Goal: Information Seeking & Learning: Learn about a topic

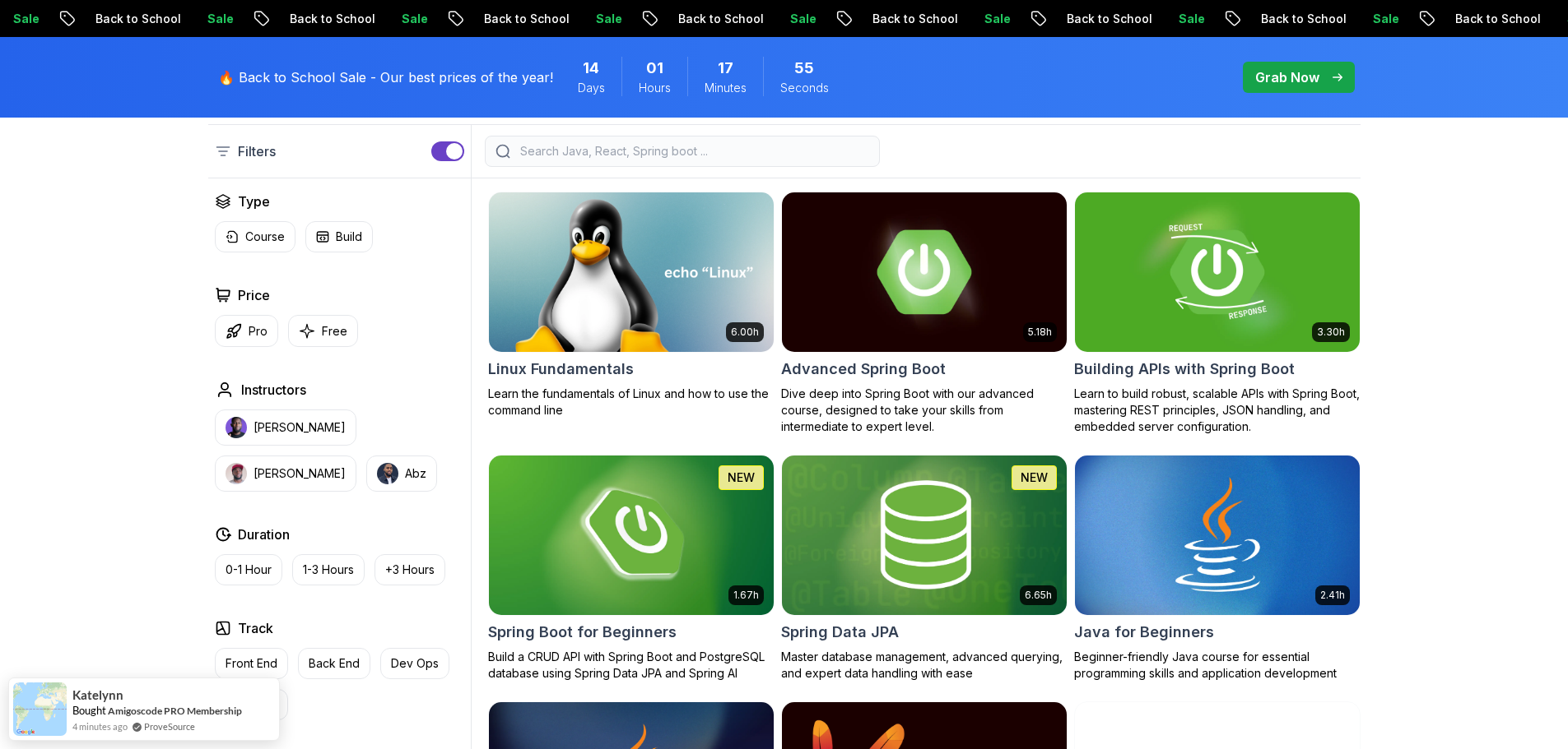
scroll to position [444, 0]
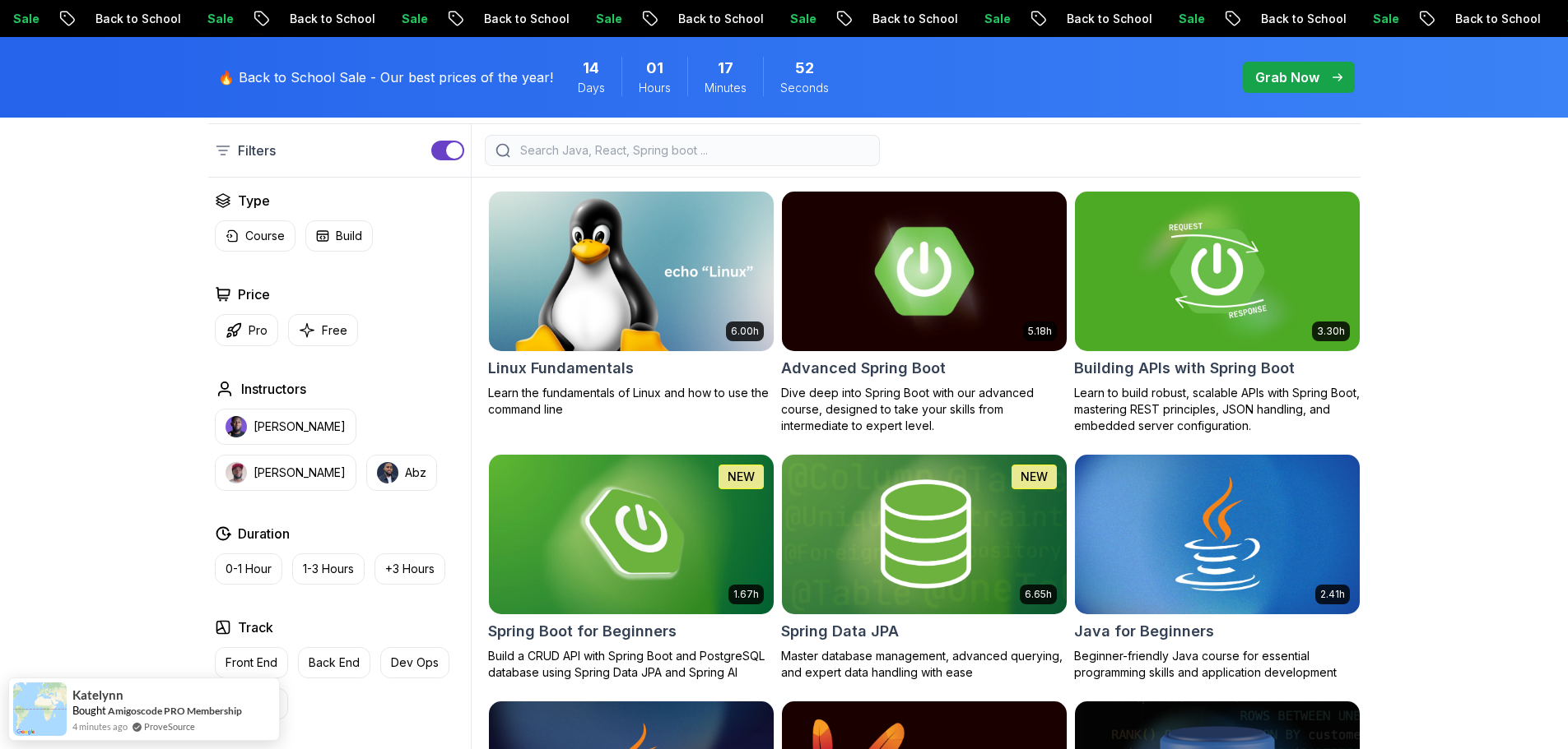
click at [256, 325] on p "Pro" at bounding box center [258, 330] width 19 height 16
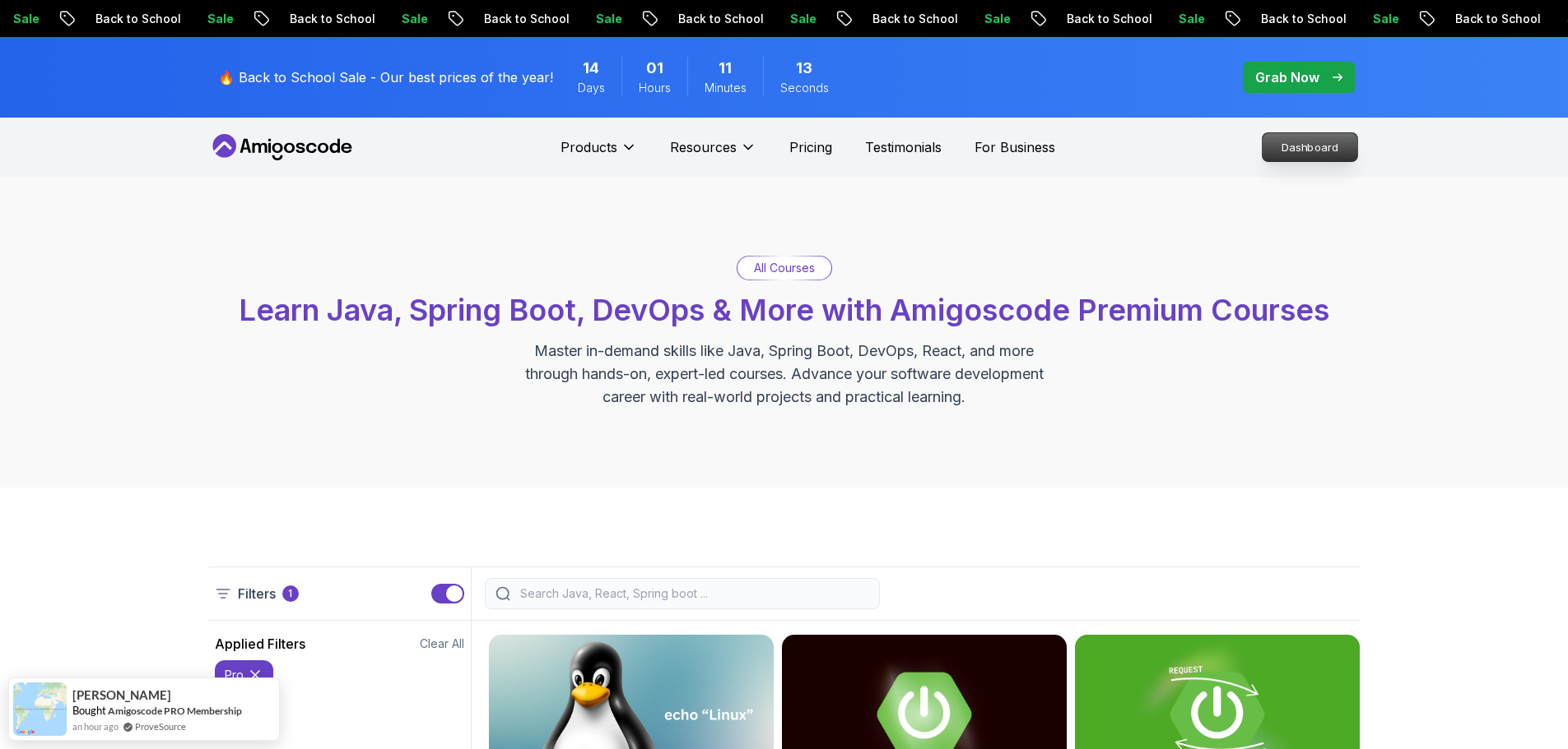
click at [1283, 155] on p "Dashboard" at bounding box center [1310, 147] width 95 height 28
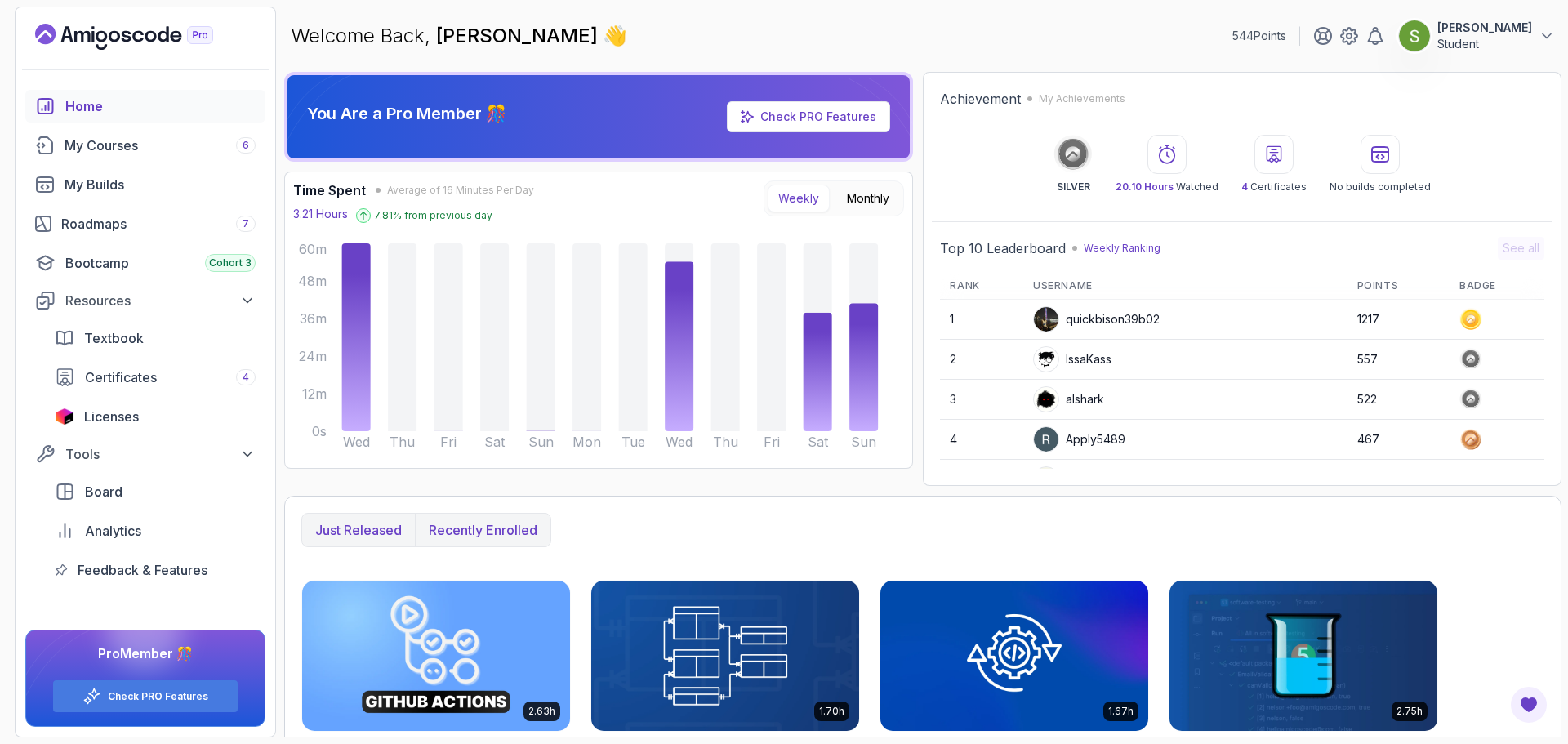
click at [489, 537] on p "Recently enrolled" at bounding box center [482, 530] width 109 height 20
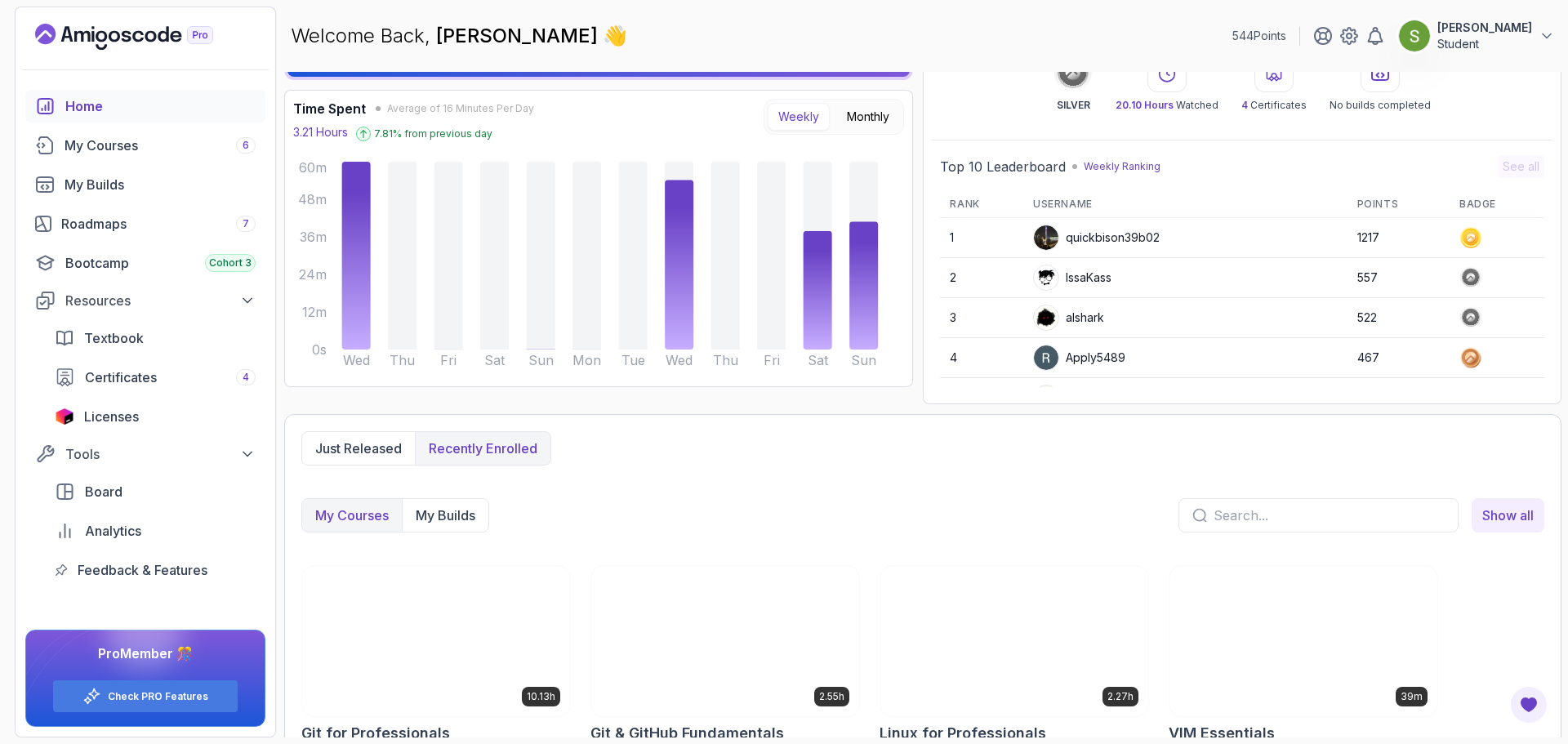
scroll to position [120, 0]
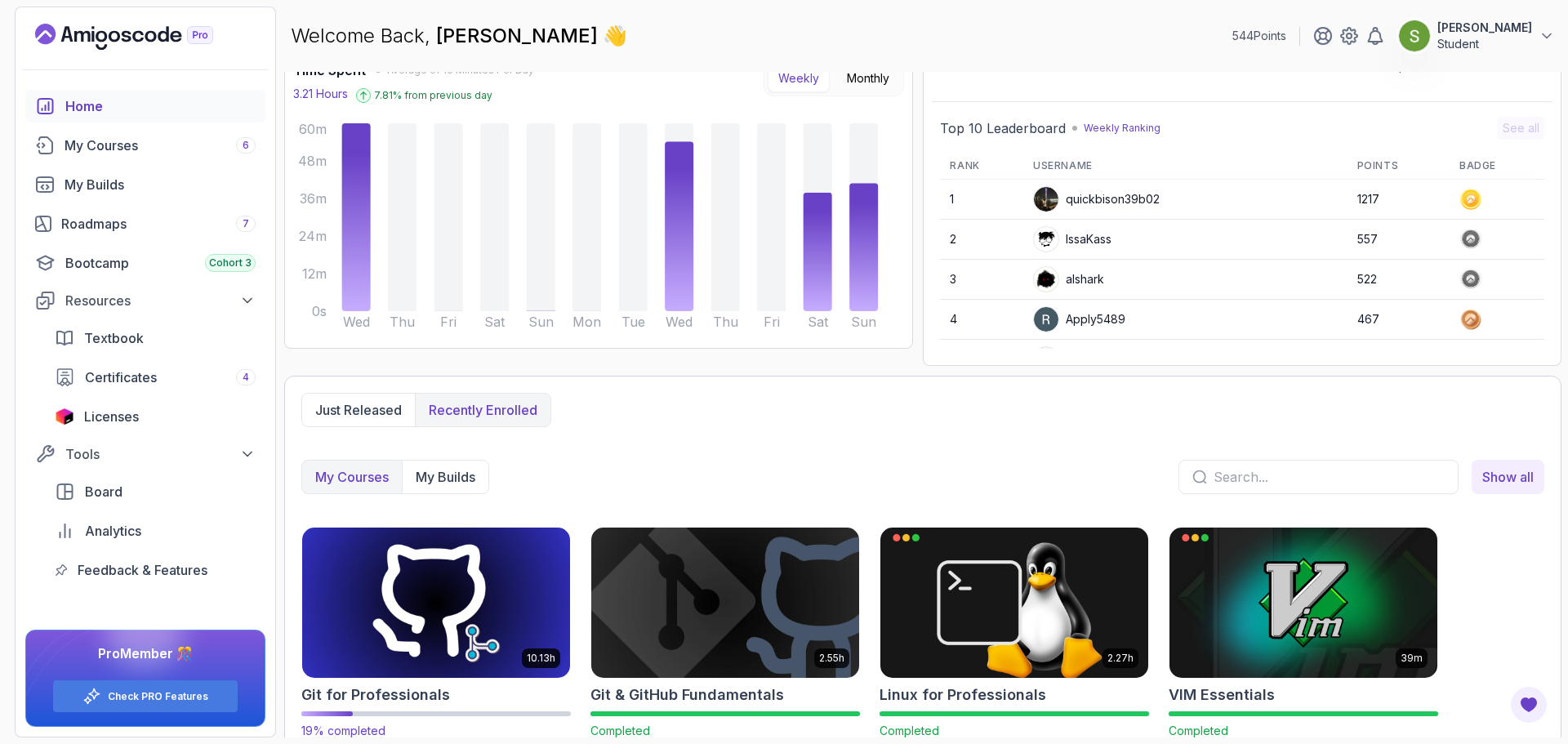
click at [447, 657] on img at bounding box center [436, 603] width 281 height 158
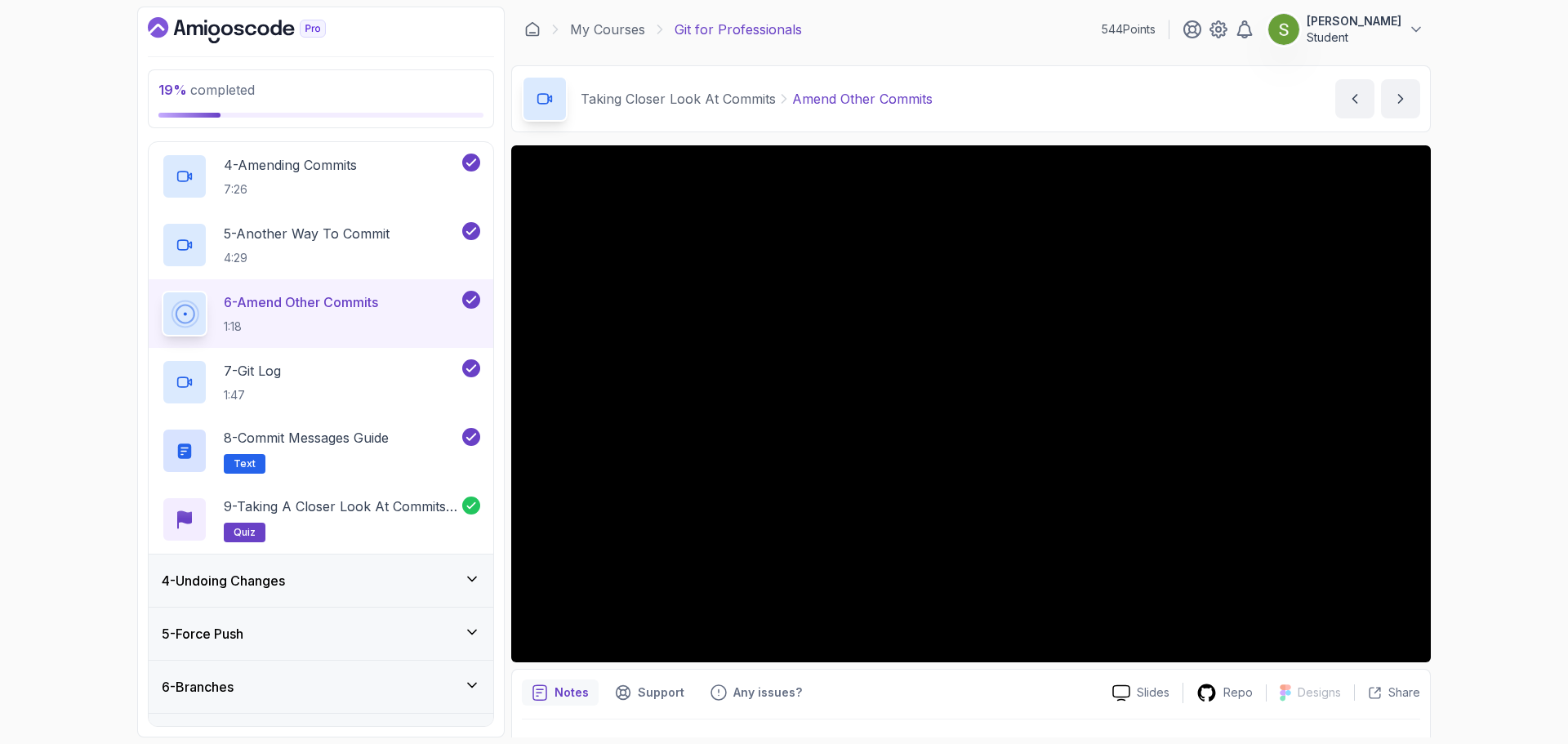
scroll to position [365, 0]
click at [452, 576] on div "4 - Undoing Changes" at bounding box center [321, 579] width 319 height 20
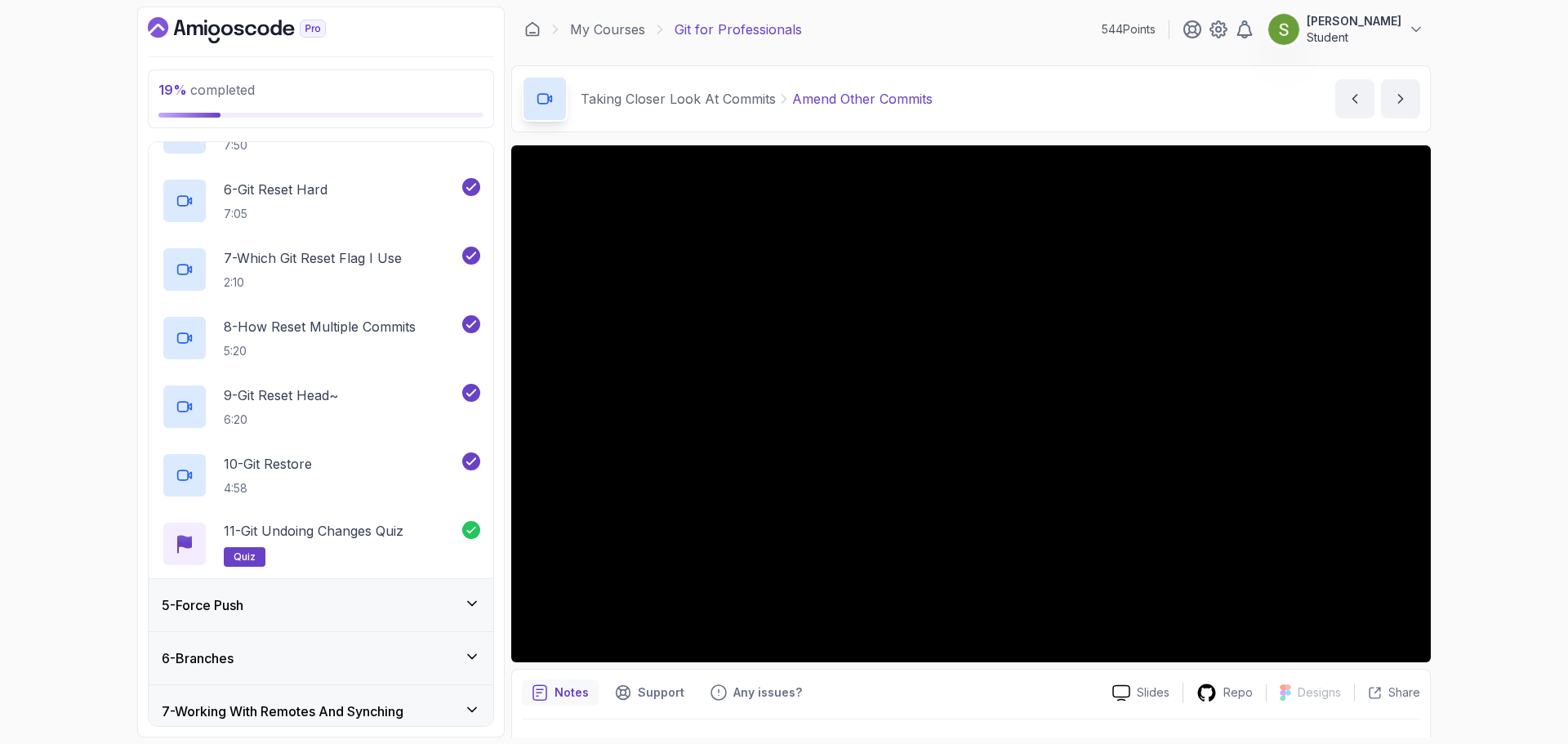
scroll to position [533, 0]
click at [425, 594] on div "5 - Force Push" at bounding box center [321, 603] width 319 height 20
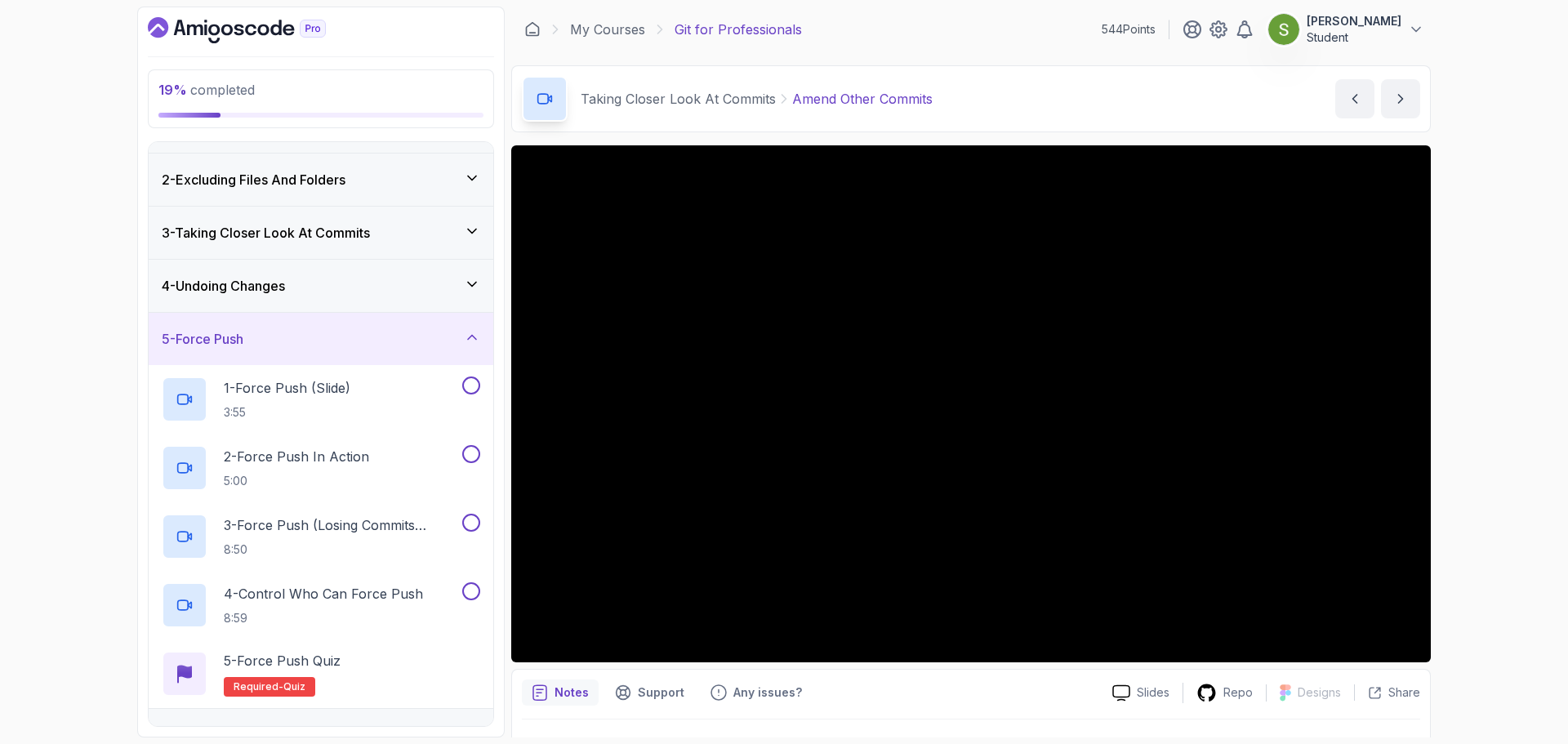
scroll to position [0, 0]
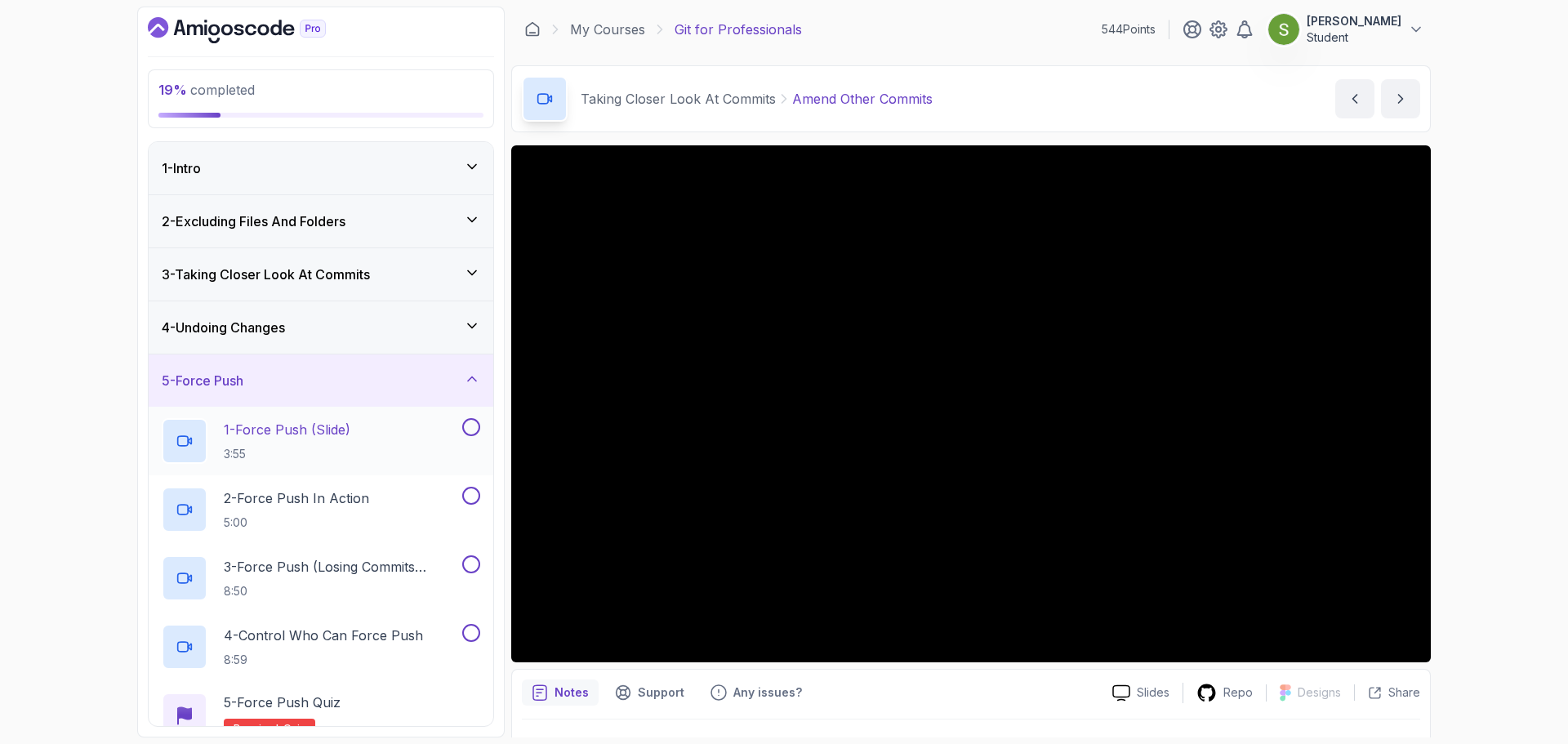
click at [414, 441] on div "1 - Force Push (Slide) 3:55" at bounding box center [310, 441] width 297 height 45
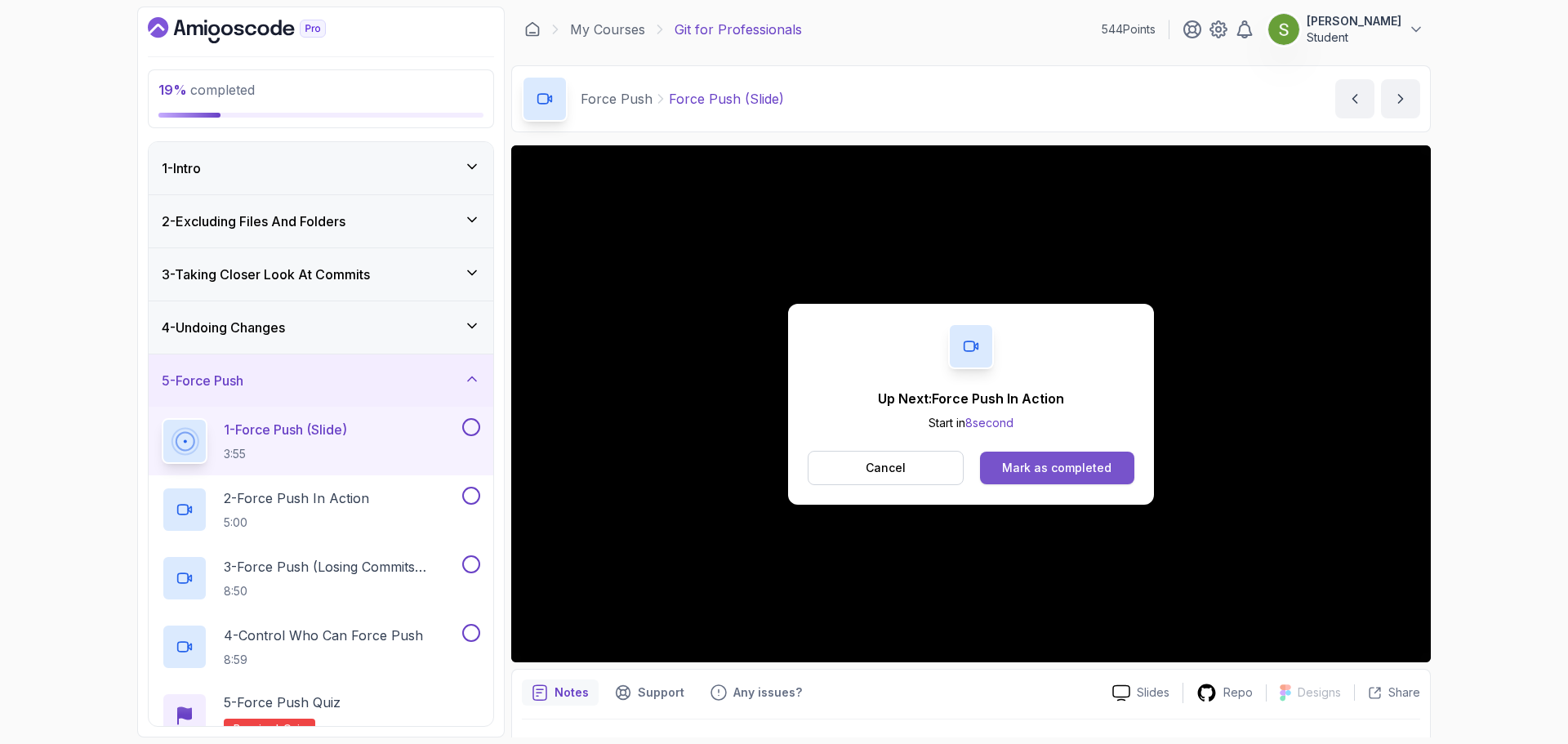
click at [1055, 463] on div "Mark as completed" at bounding box center [1057, 468] width 110 height 16
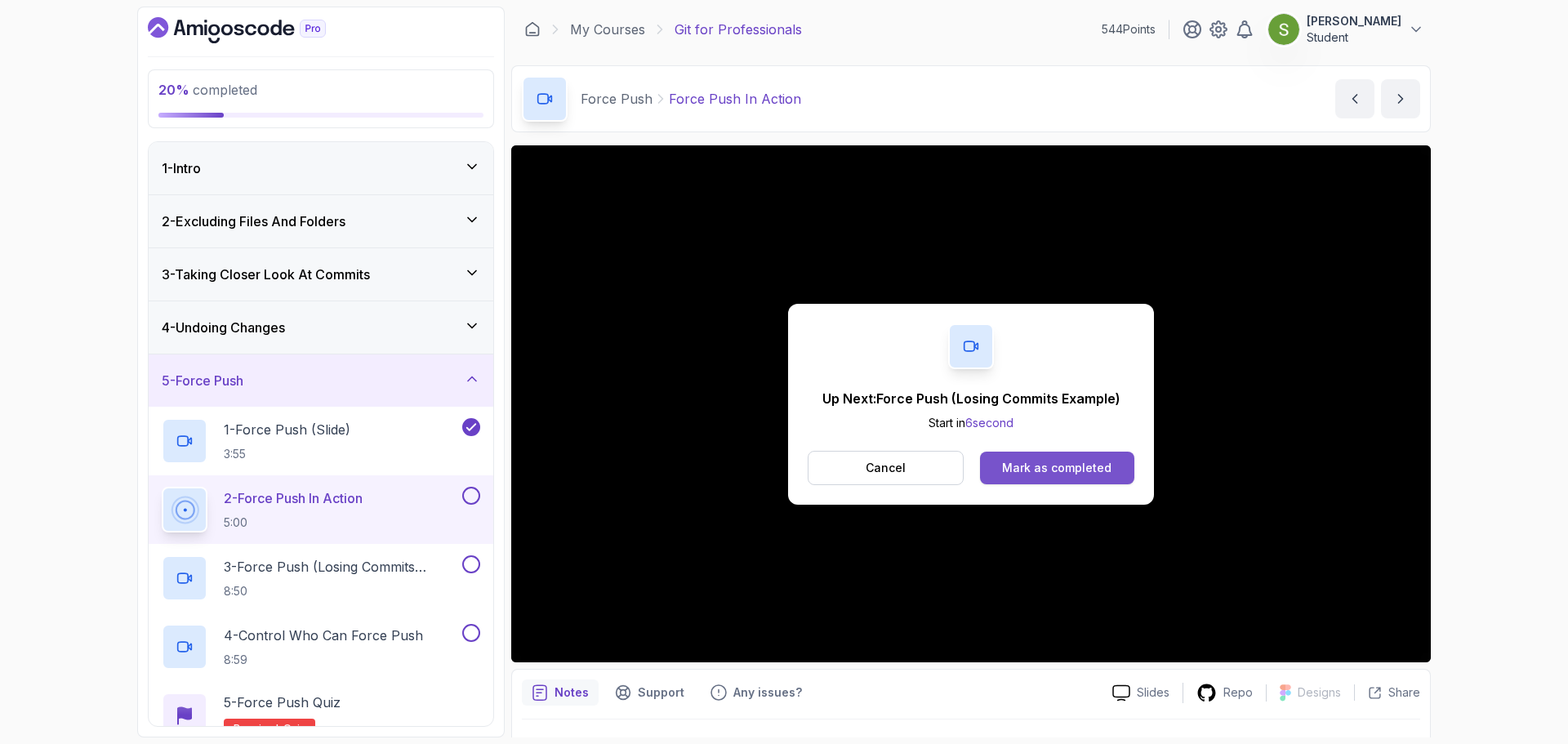
click at [1066, 465] on div "Mark as completed" at bounding box center [1057, 468] width 110 height 16
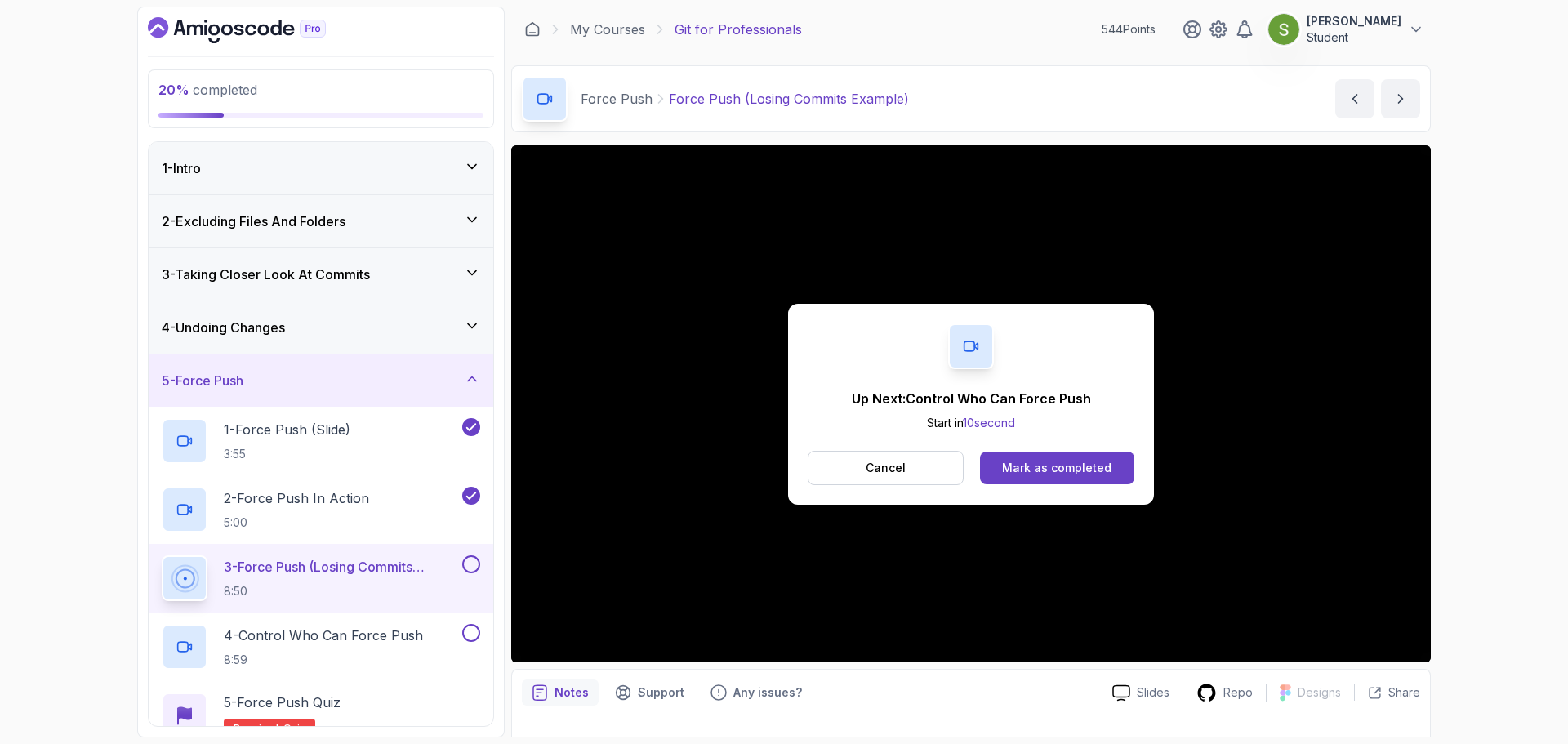
click at [1066, 465] on div "Mark as completed" at bounding box center [1057, 468] width 110 height 16
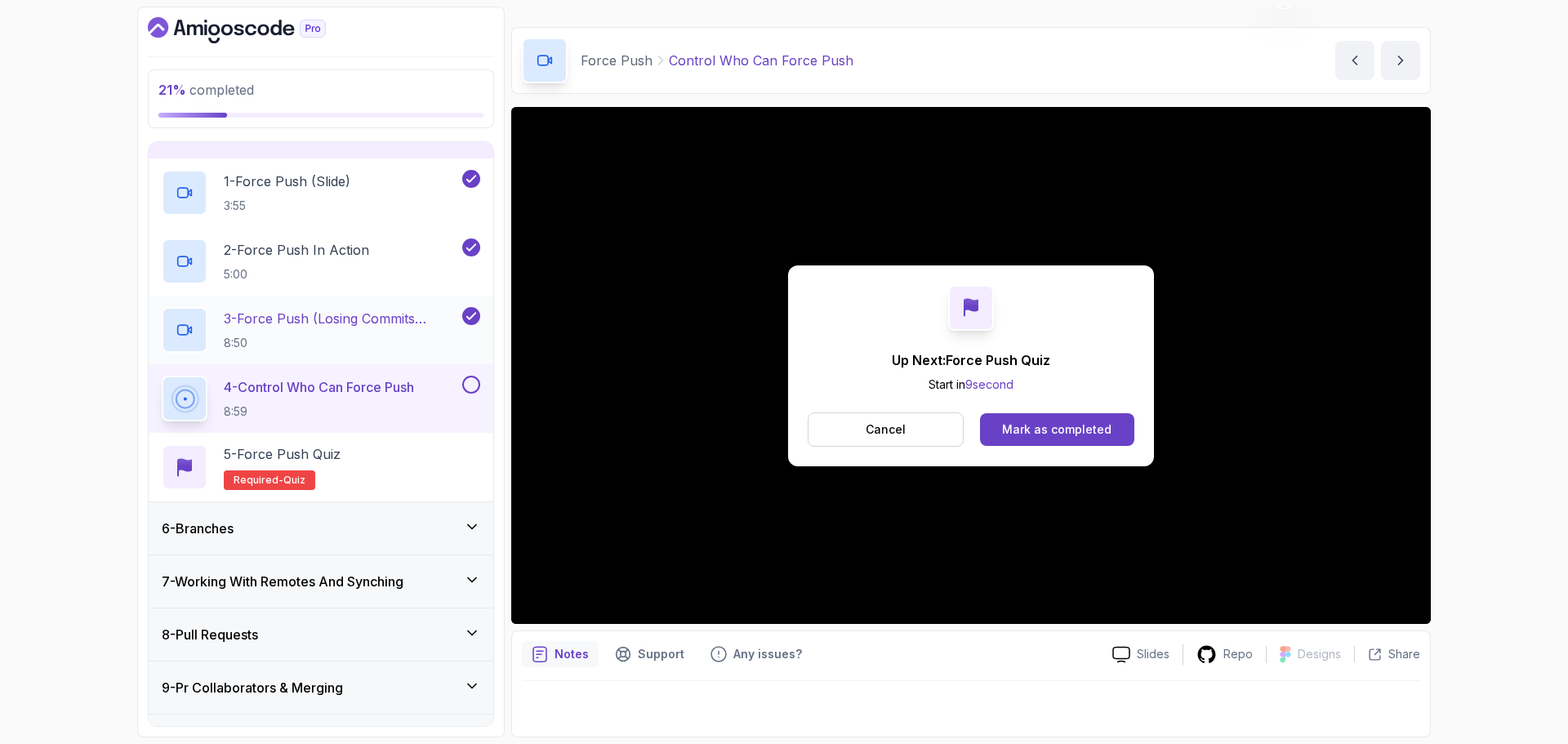
scroll to position [249, 0]
click at [1079, 435] on div "Mark as completed" at bounding box center [1057, 429] width 110 height 16
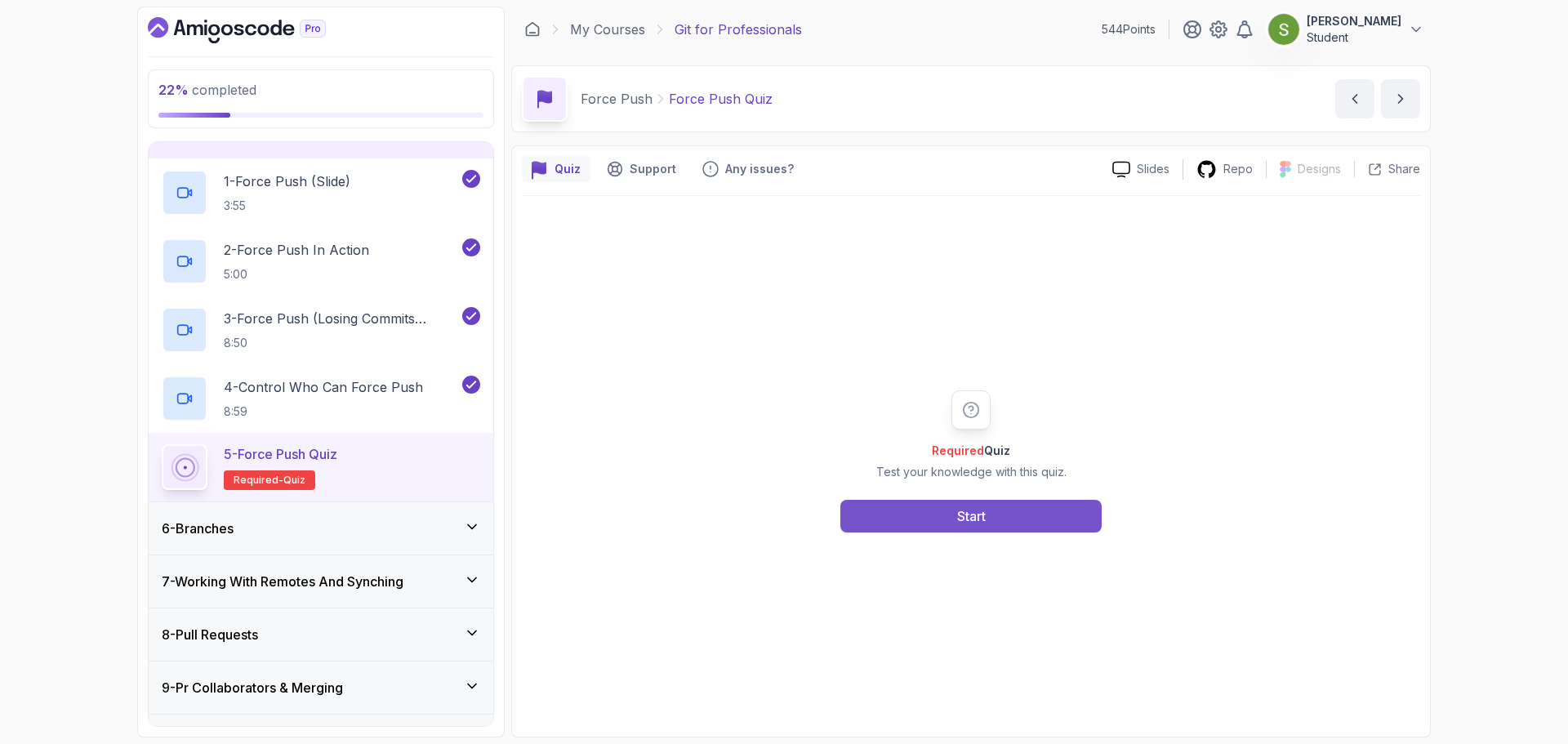
click at [957, 523] on div "Start" at bounding box center [971, 516] width 28 height 20
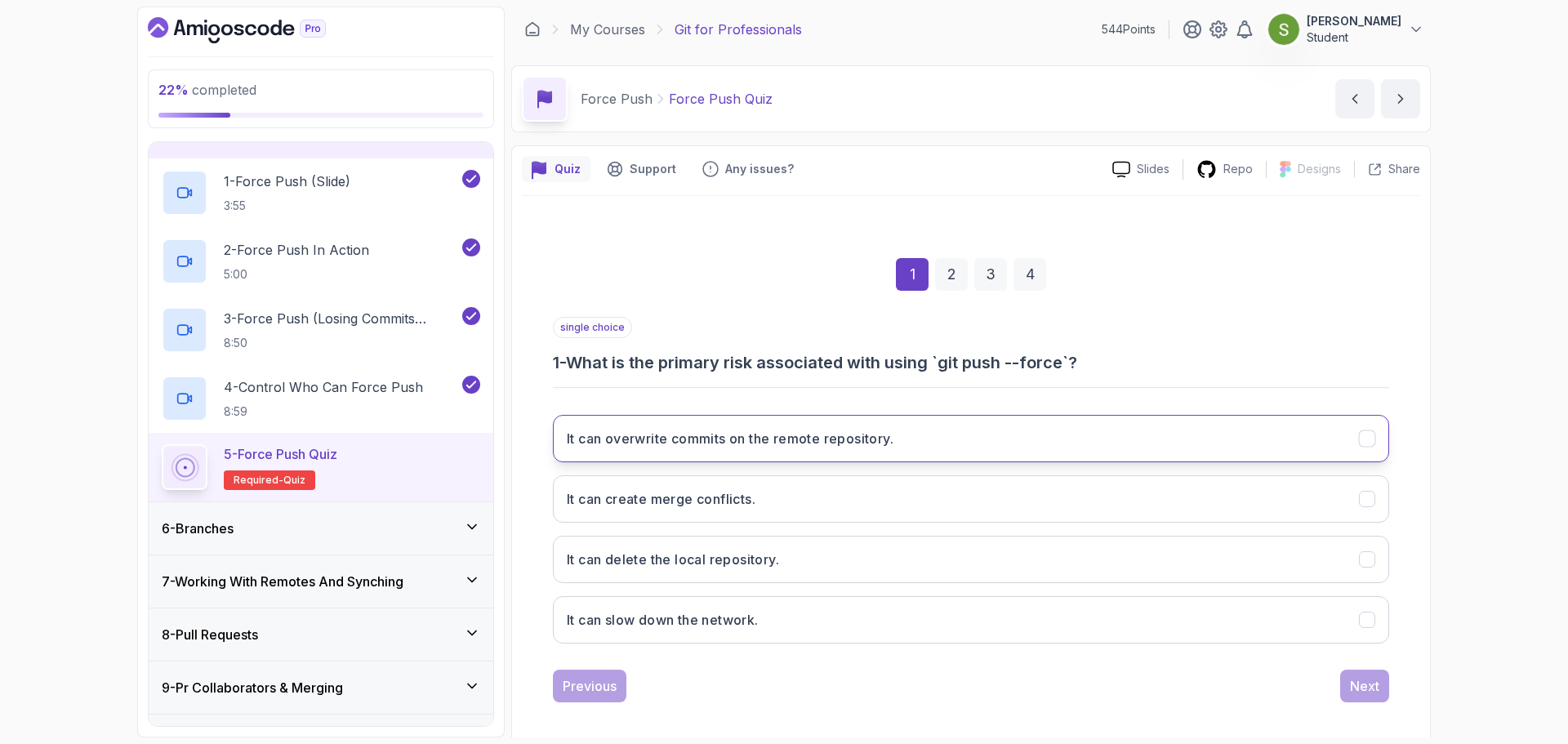
click at [1242, 432] on button "It can overwrite commits on the remote repository." at bounding box center [971, 438] width 836 height 47
click at [1364, 684] on div "Next" at bounding box center [1365, 686] width 29 height 20
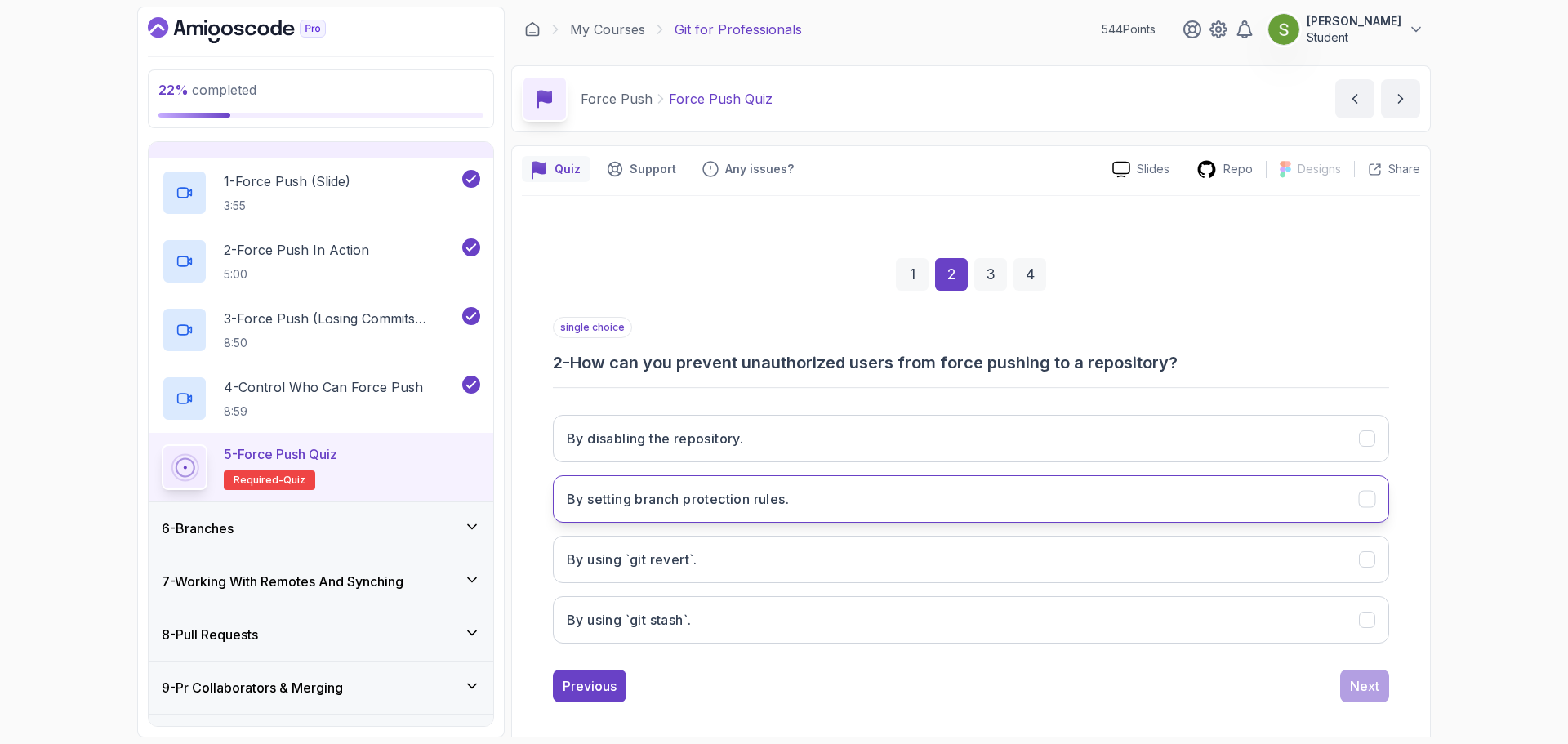
click at [1225, 483] on button "By setting branch protection rules." at bounding box center [971, 499] width 836 height 47
click at [1369, 688] on div "Next" at bounding box center [1365, 686] width 29 height 20
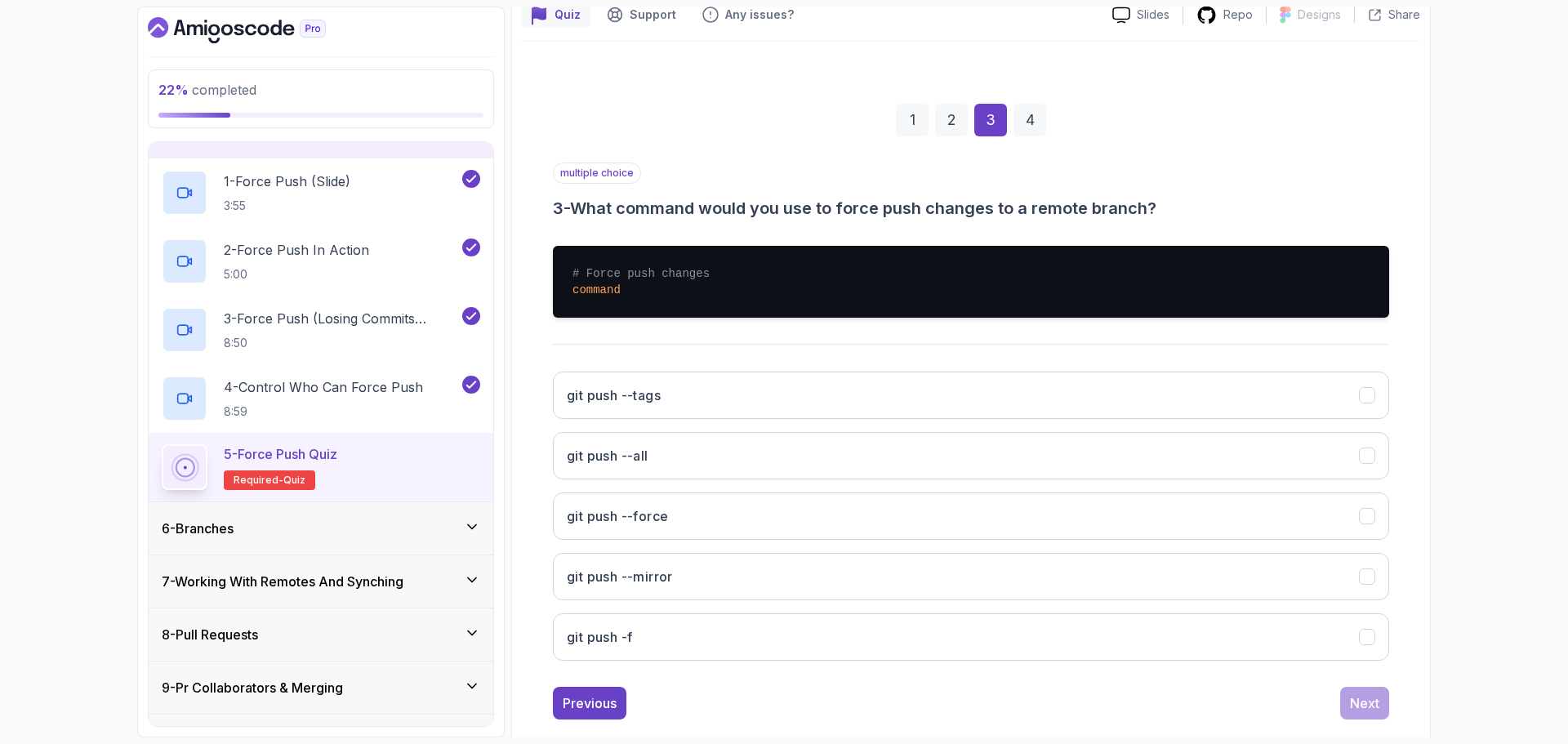
scroll to position [153, 0]
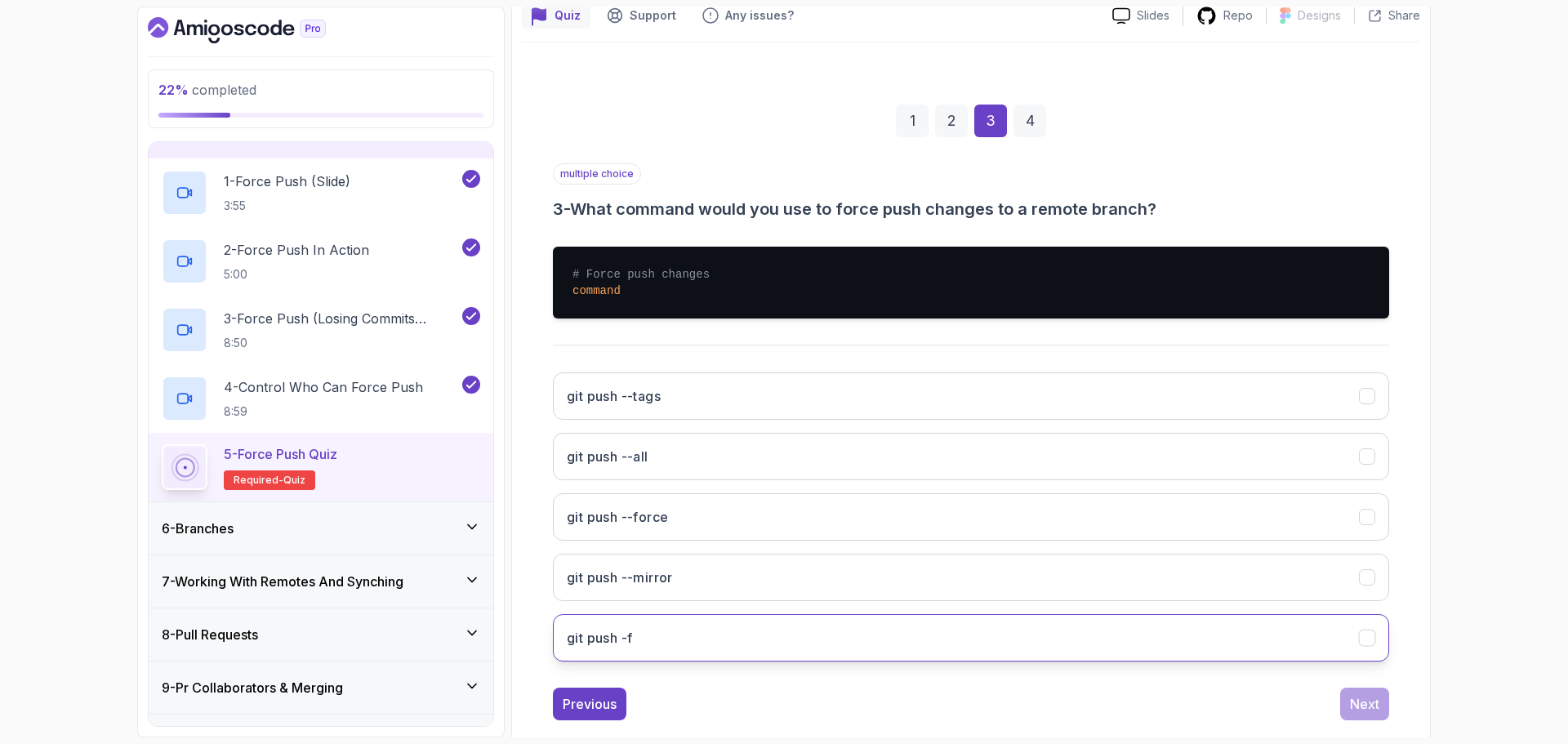
click at [1270, 645] on button "git push -f" at bounding box center [971, 638] width 836 height 47
click at [1309, 531] on button "git push --force" at bounding box center [971, 517] width 836 height 47
click at [1367, 706] on div "Next" at bounding box center [1365, 704] width 29 height 20
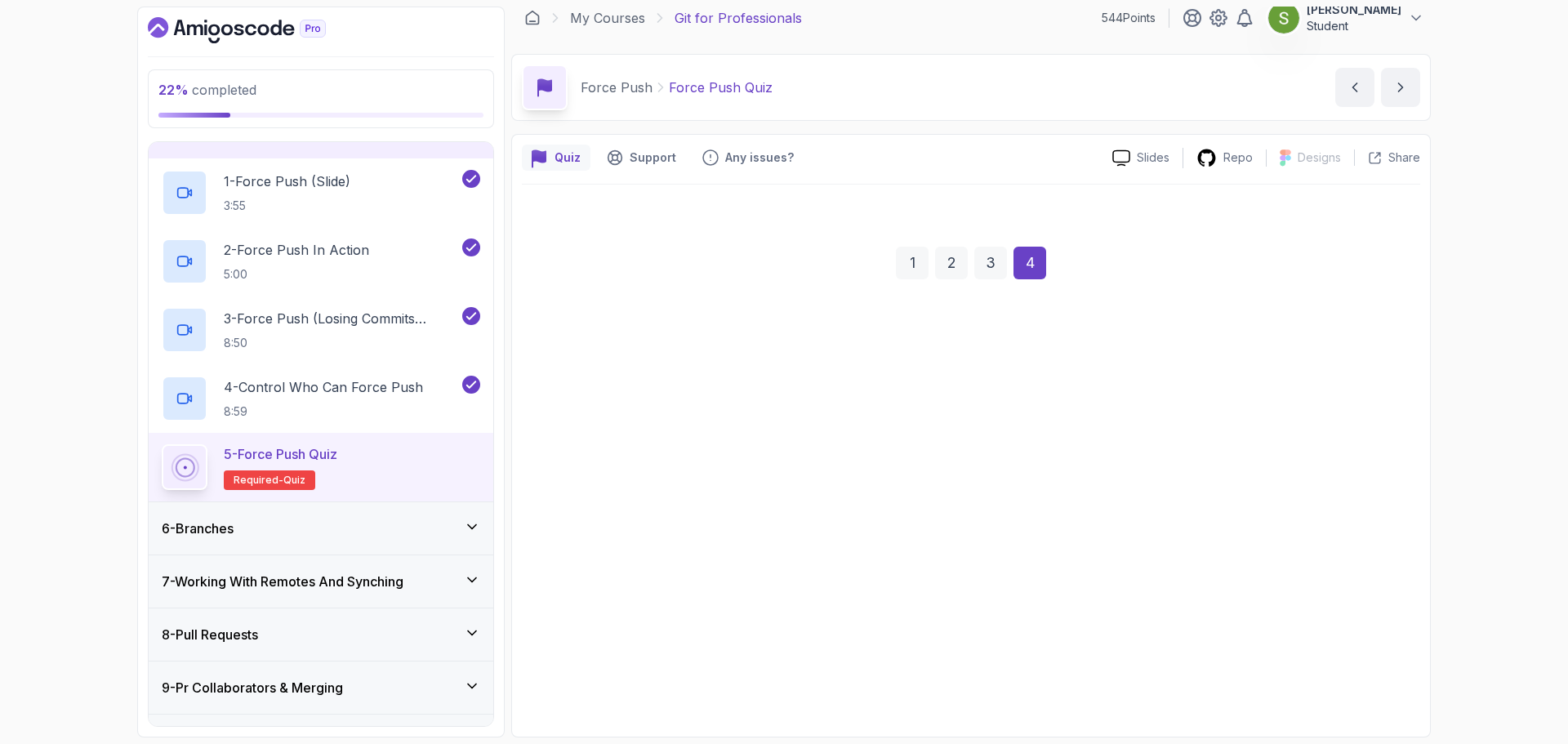
scroll to position [11, 0]
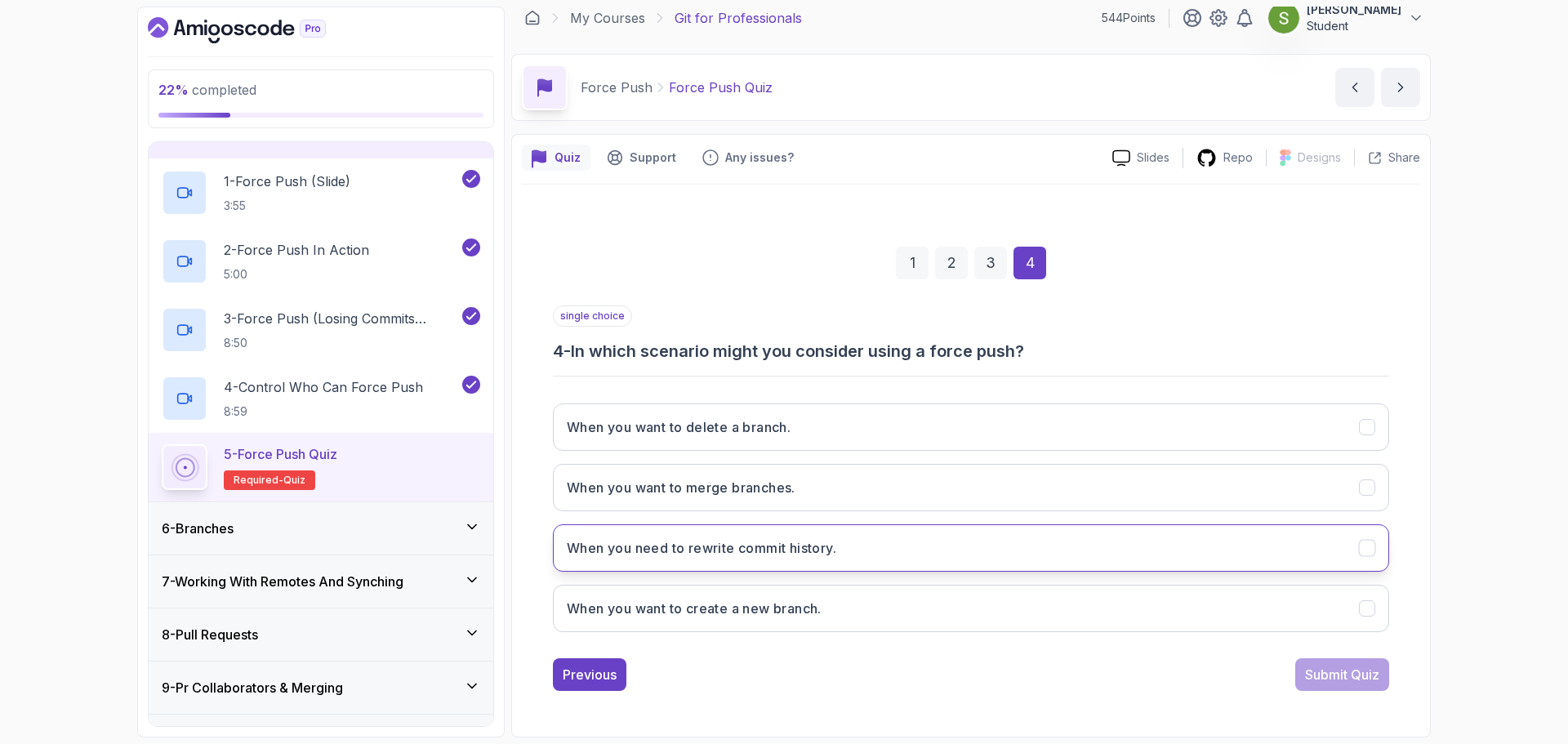
click at [1283, 559] on button "When you need to rewrite commit history." at bounding box center [971, 548] width 836 height 47
click at [1356, 679] on div "Submit Quiz" at bounding box center [1342, 675] width 75 height 20
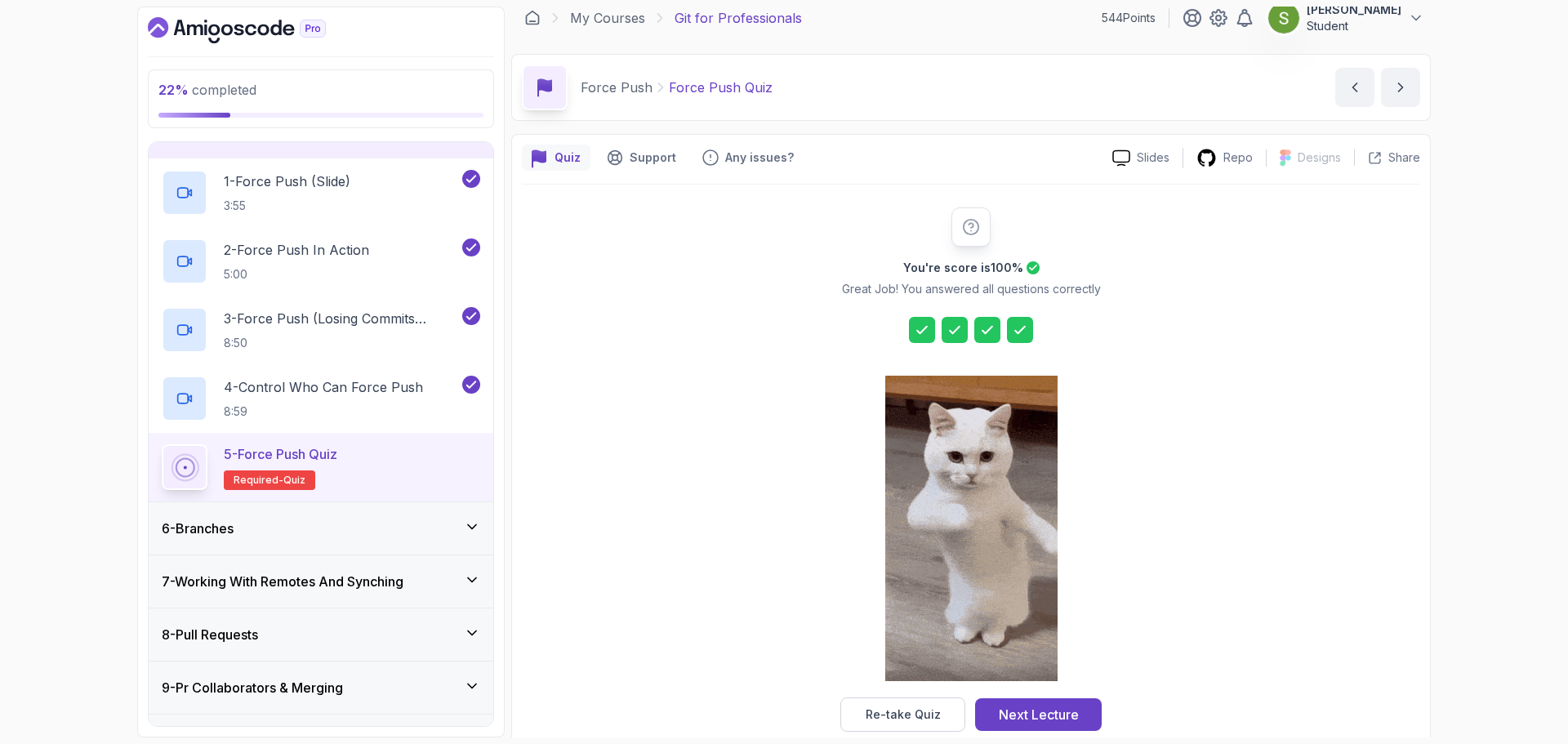
scroll to position [39, 0]
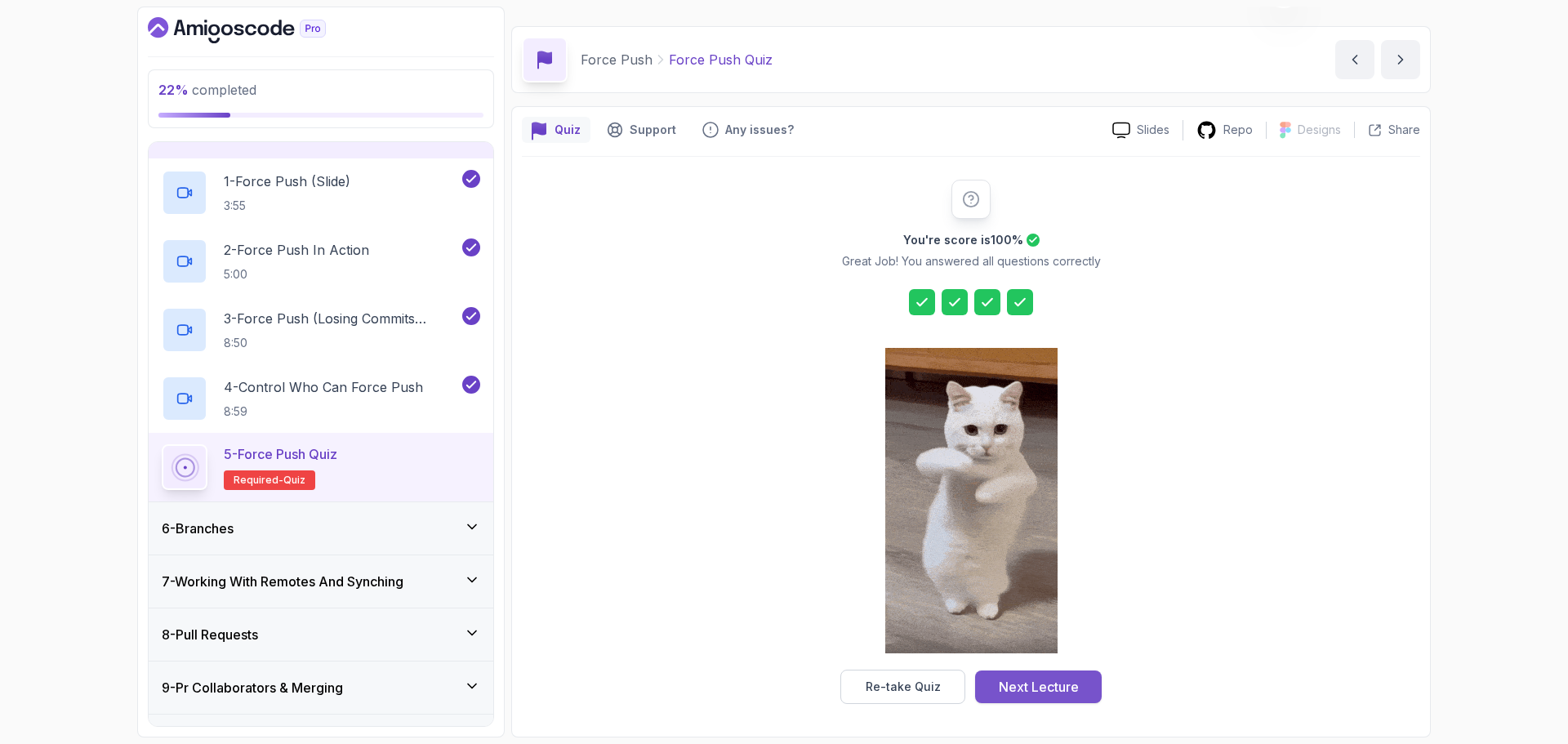
click at [1021, 689] on div "Next Lecture" at bounding box center [1038, 687] width 80 height 20
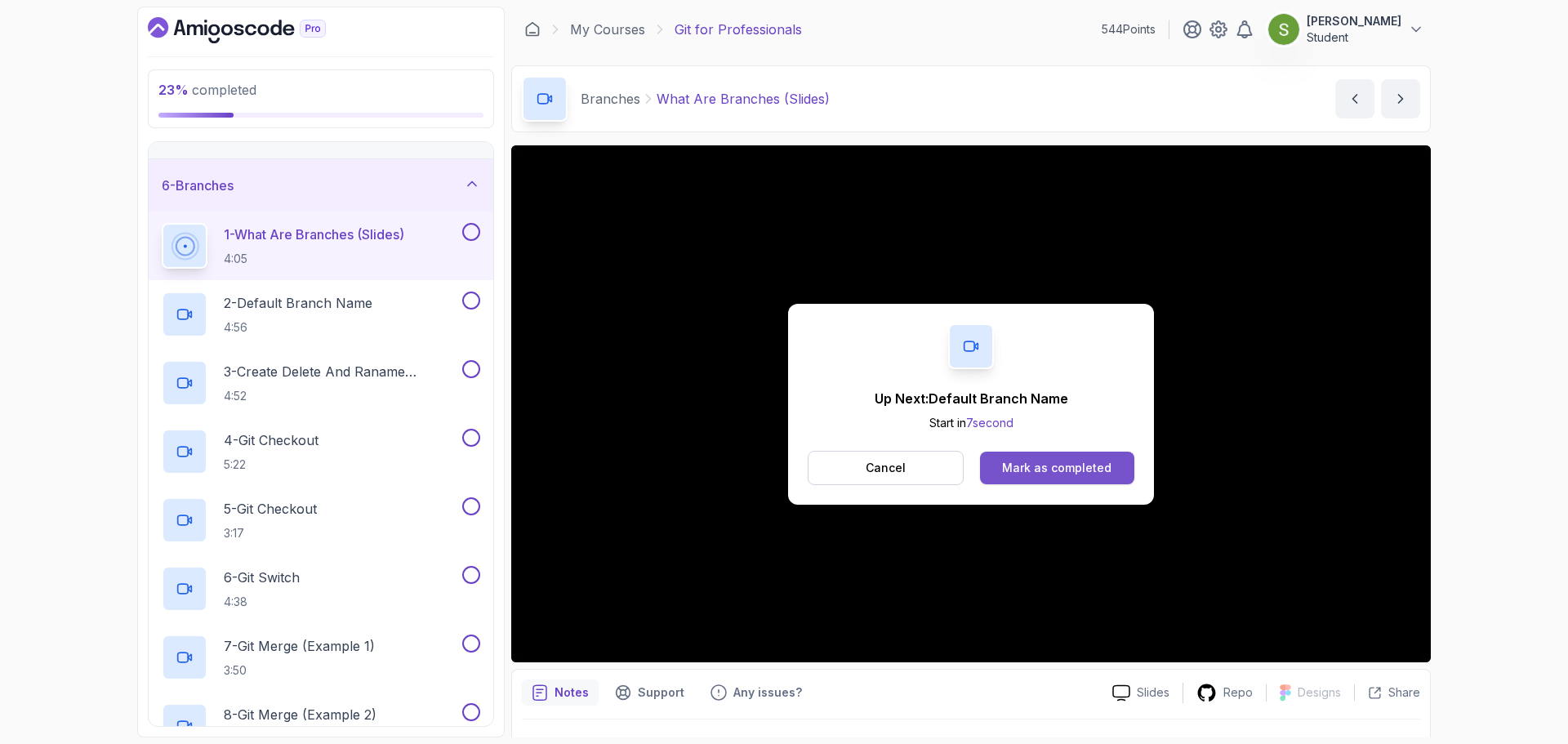
click at [1051, 468] on div "Mark as completed" at bounding box center [1057, 468] width 110 height 16
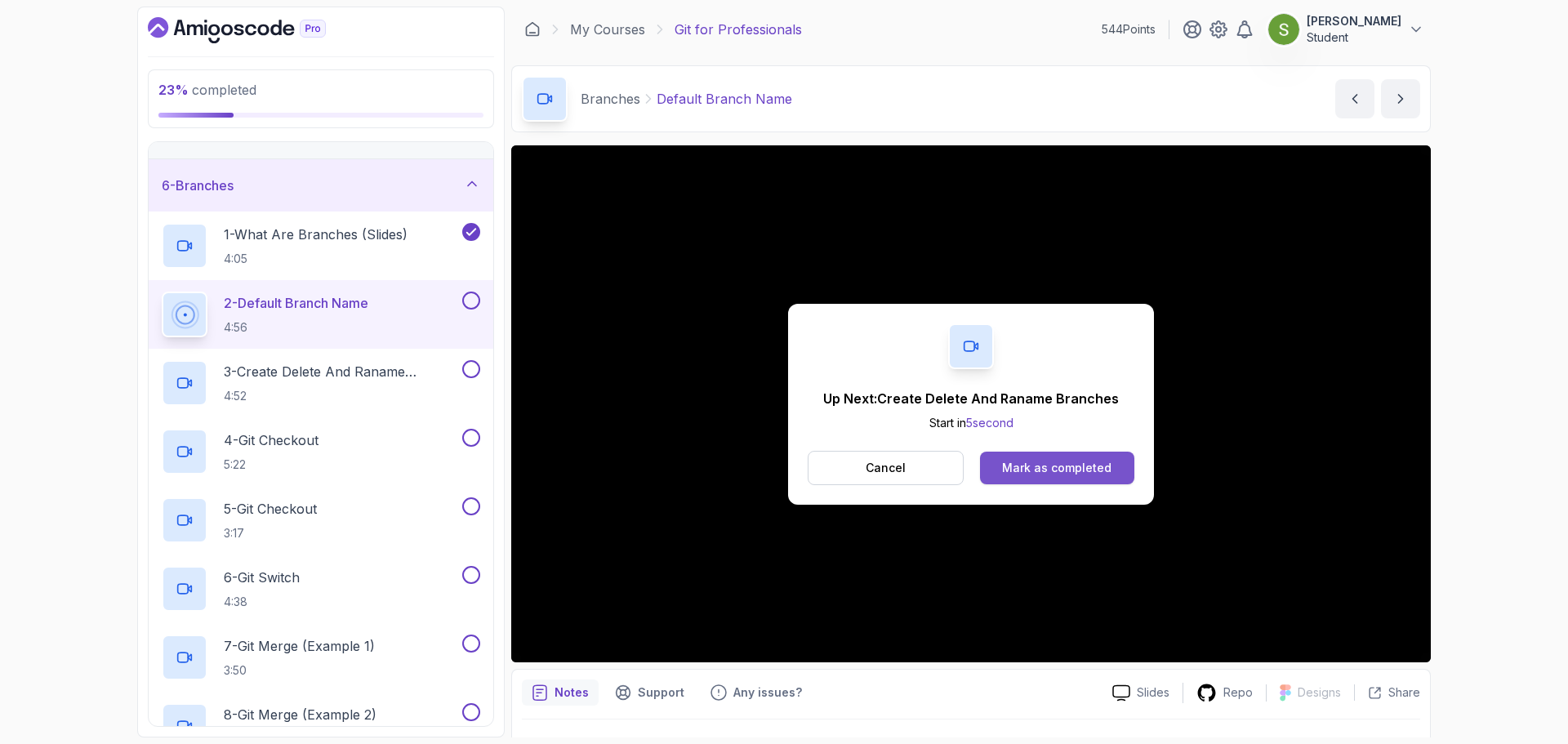
click at [1052, 477] on button "Mark as completed" at bounding box center [1057, 468] width 154 height 33
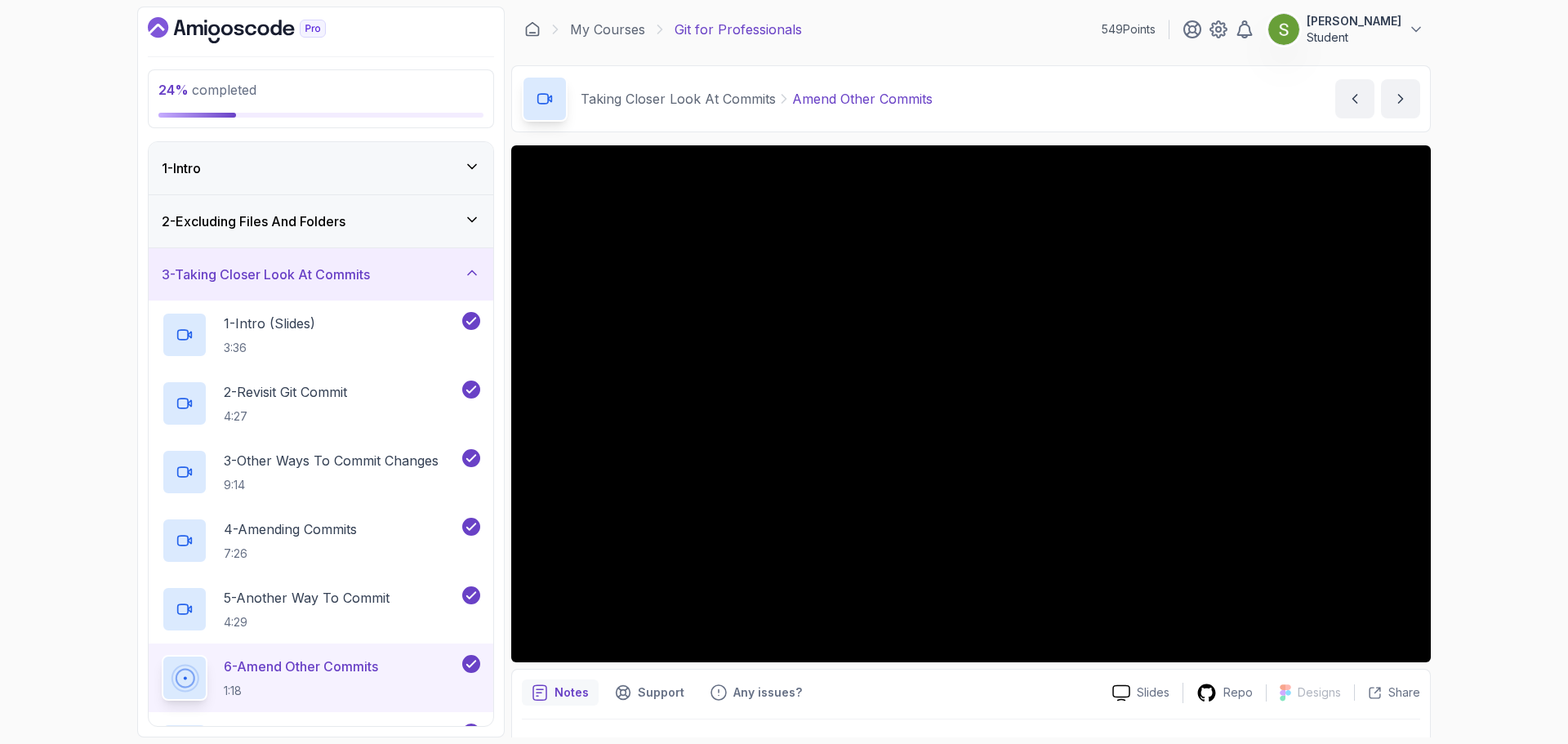
click at [482, 266] on div "3 - Taking Closer Look At Commits" at bounding box center [321, 274] width 344 height 52
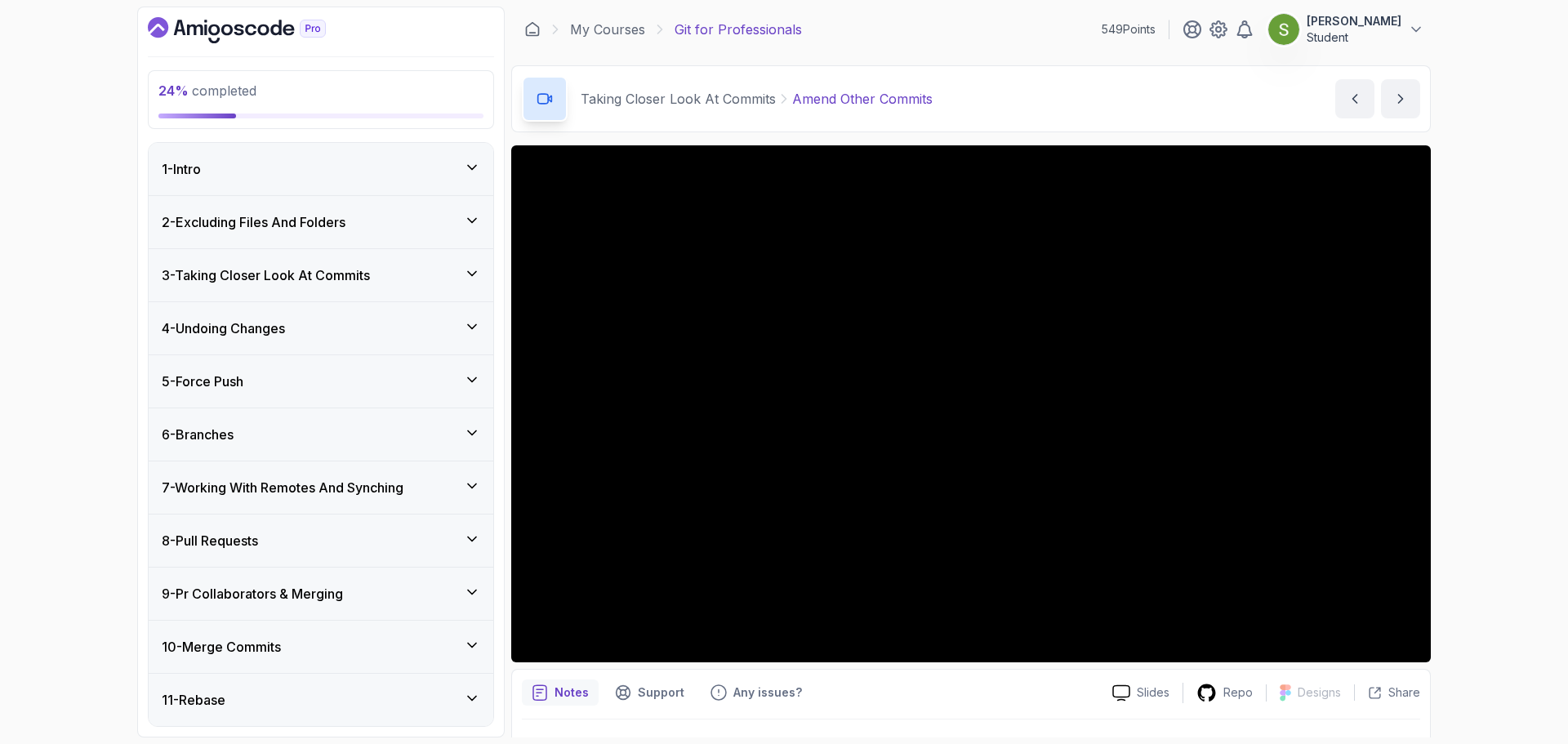
click at [432, 376] on div "5 - Force Push" at bounding box center [321, 381] width 319 height 20
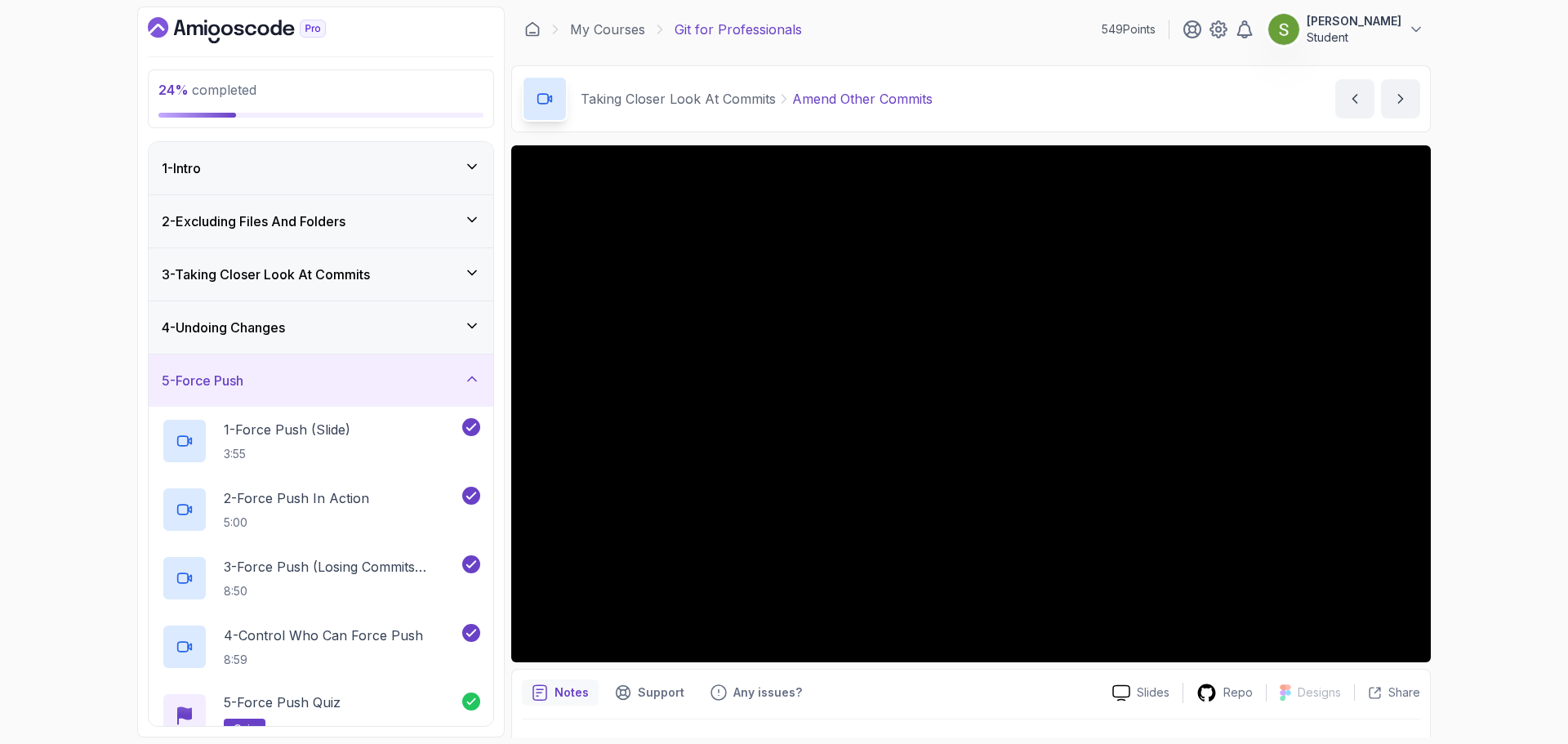
click at [432, 376] on div "5 - Force Push" at bounding box center [321, 381] width 319 height 20
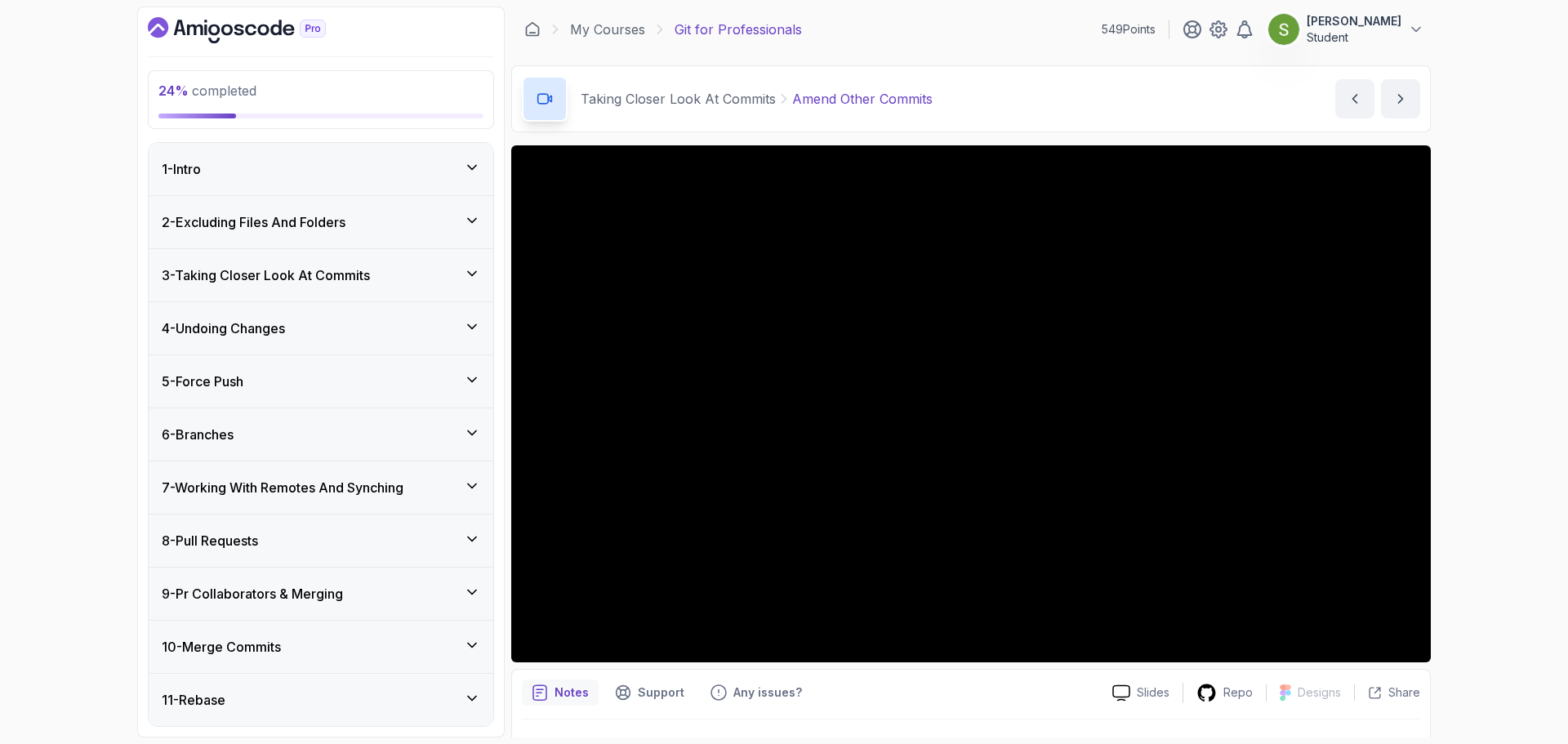
click at [439, 437] on div "6 - Branches" at bounding box center [321, 435] width 319 height 20
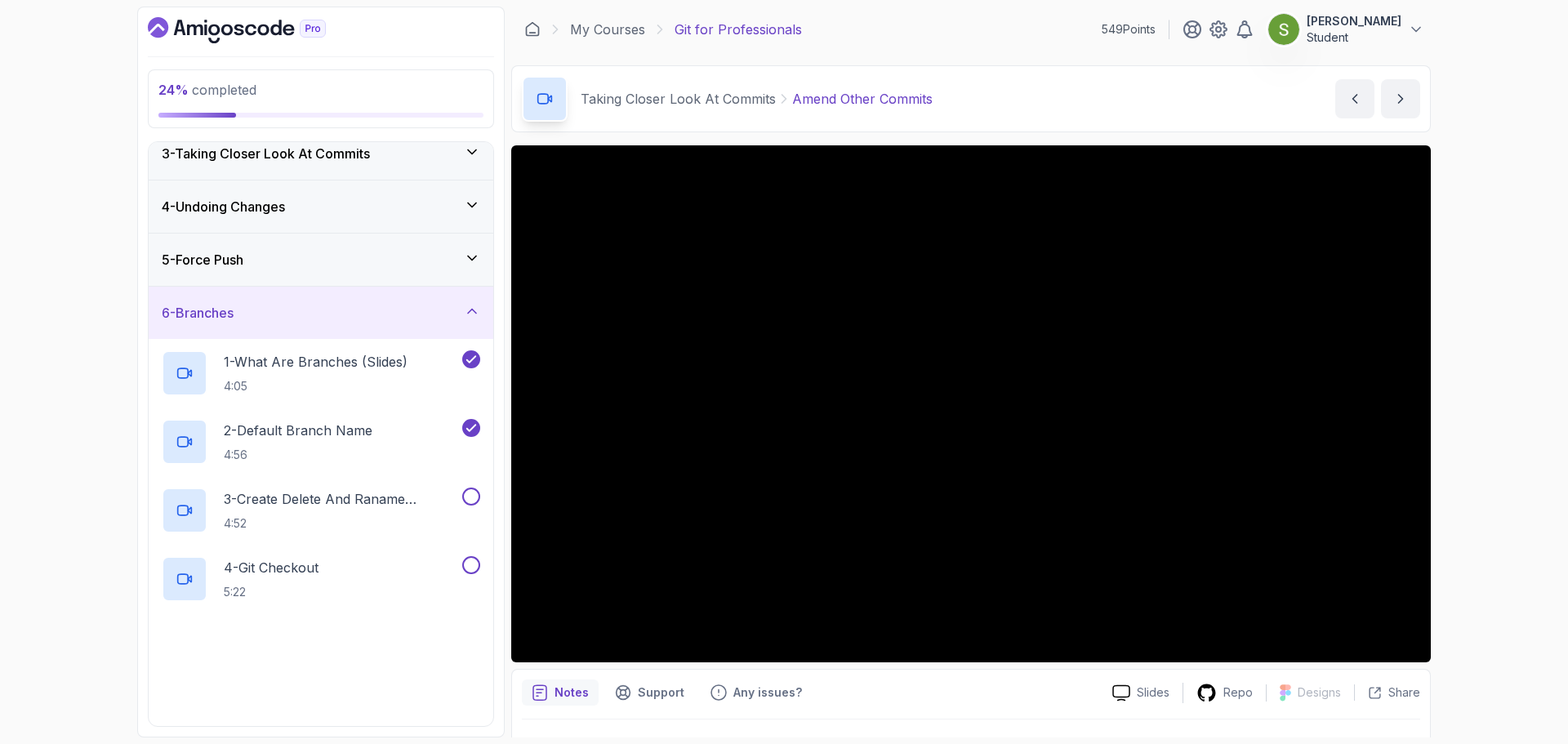
scroll to position [124, 0]
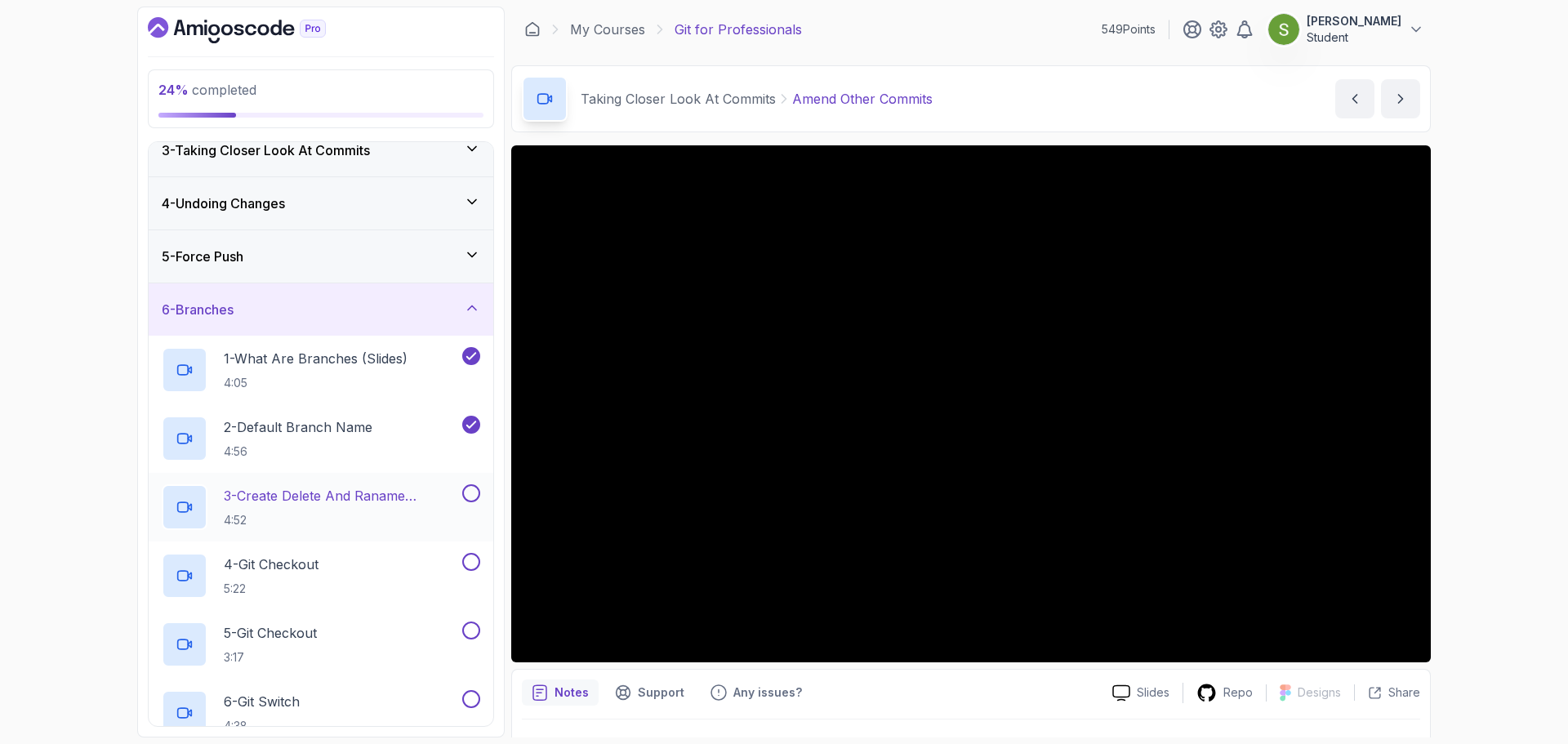
click at [449, 501] on p "3 - Create Delete And Raname Branches" at bounding box center [341, 495] width 236 height 20
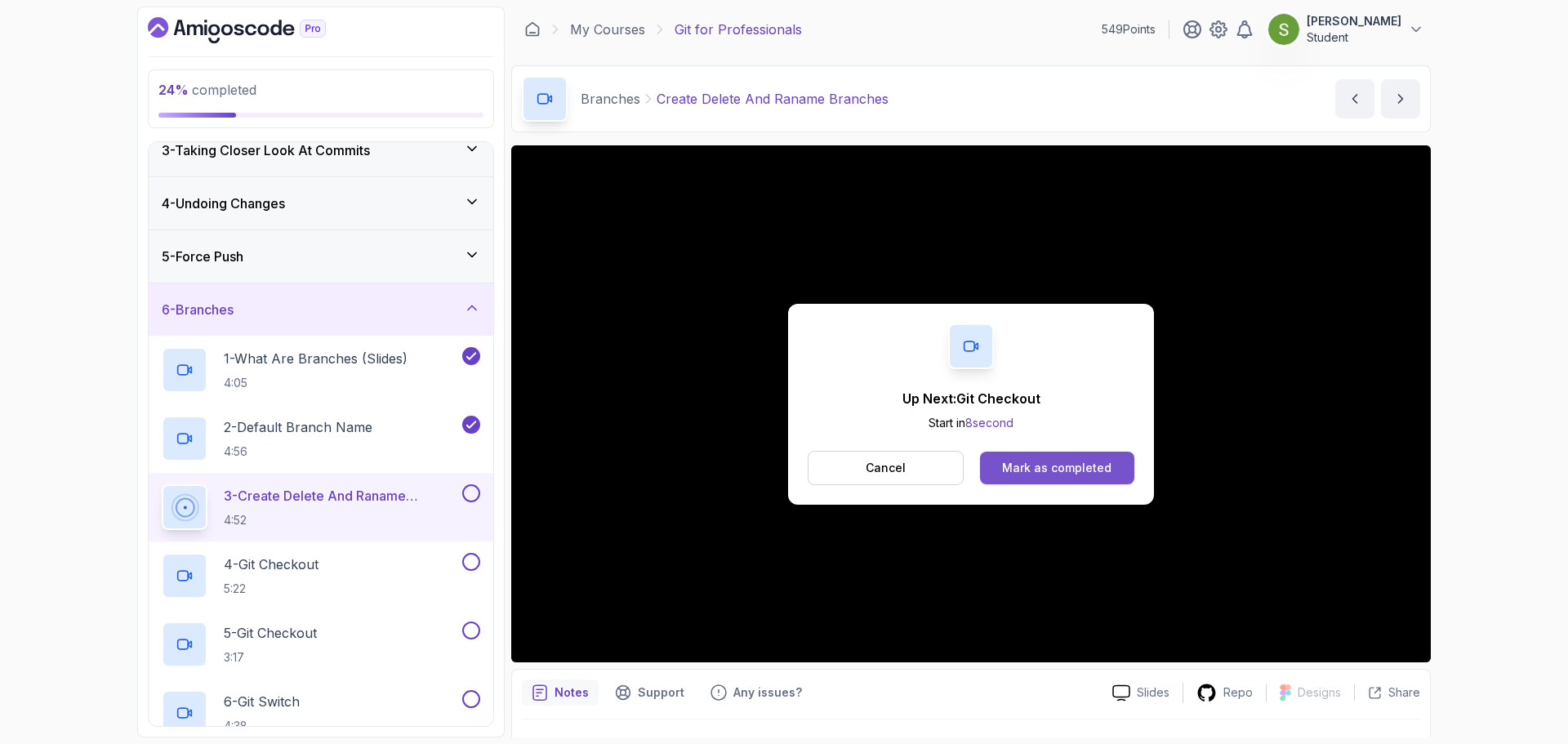
click at [1080, 477] on button "Mark as completed" at bounding box center [1057, 468] width 154 height 33
